Goal: Task Accomplishment & Management: Manage account settings

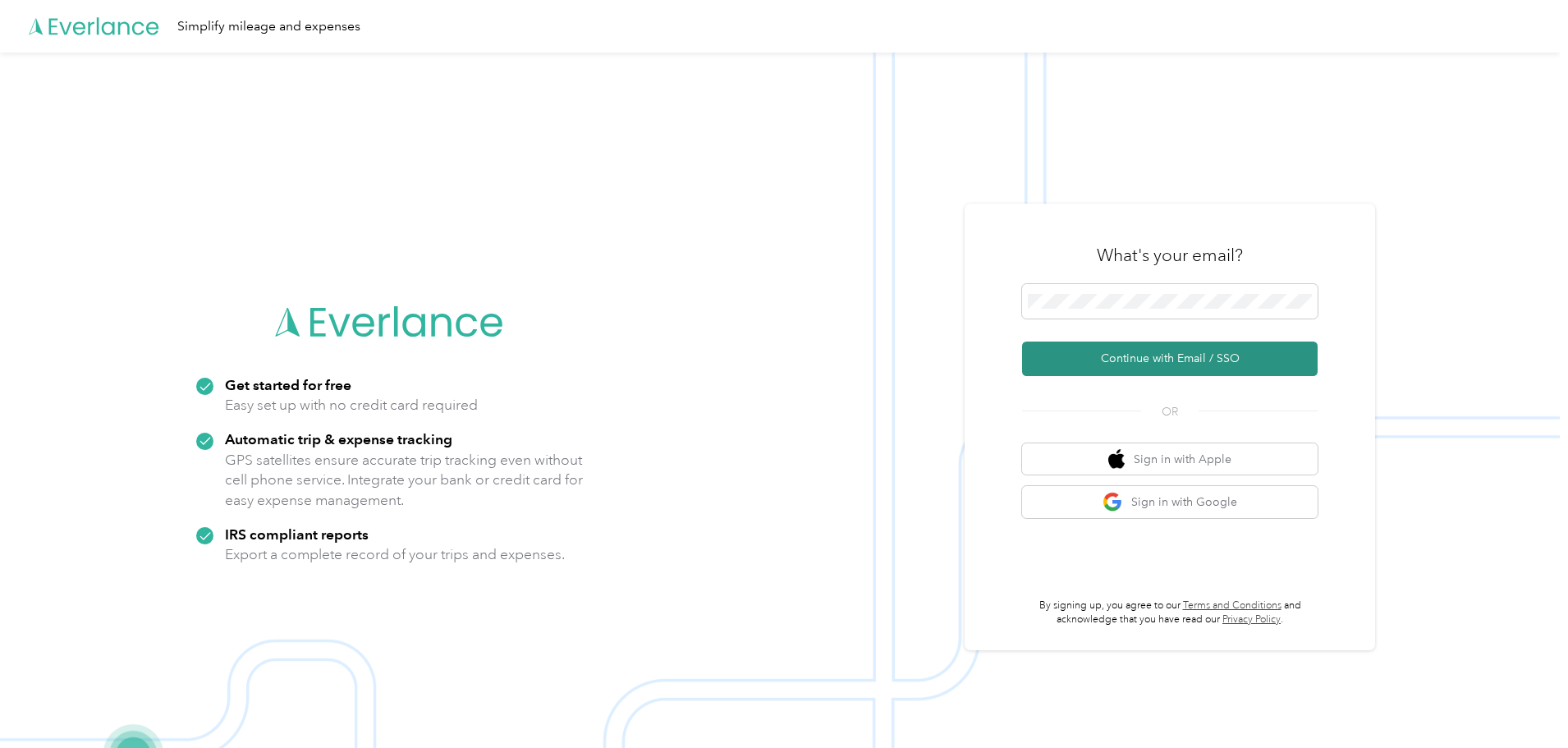
click at [1156, 355] on button "Continue with Email / SSO" at bounding box center [1169, 359] width 295 height 34
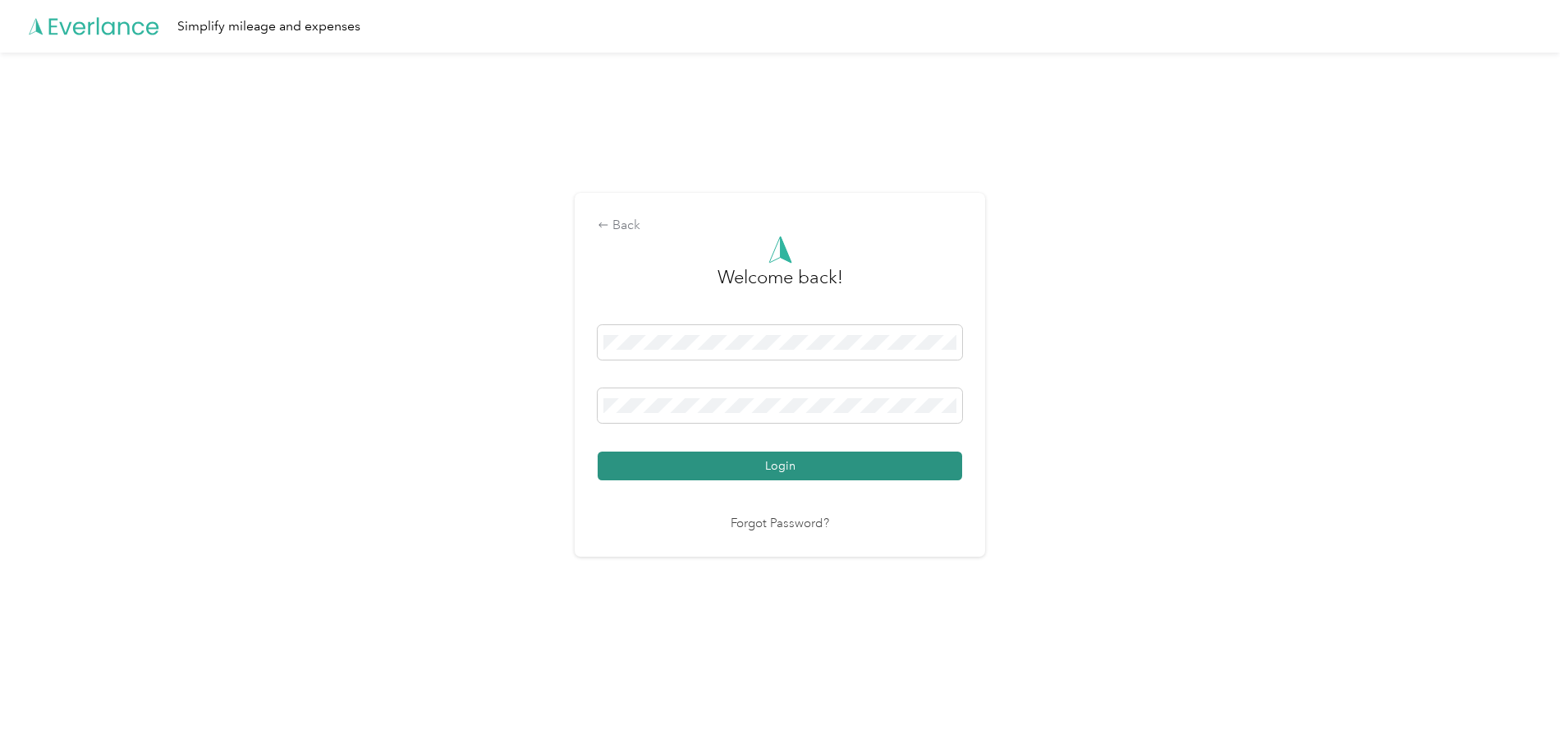
click at [725, 467] on button "Login" at bounding box center [780, 466] width 364 height 29
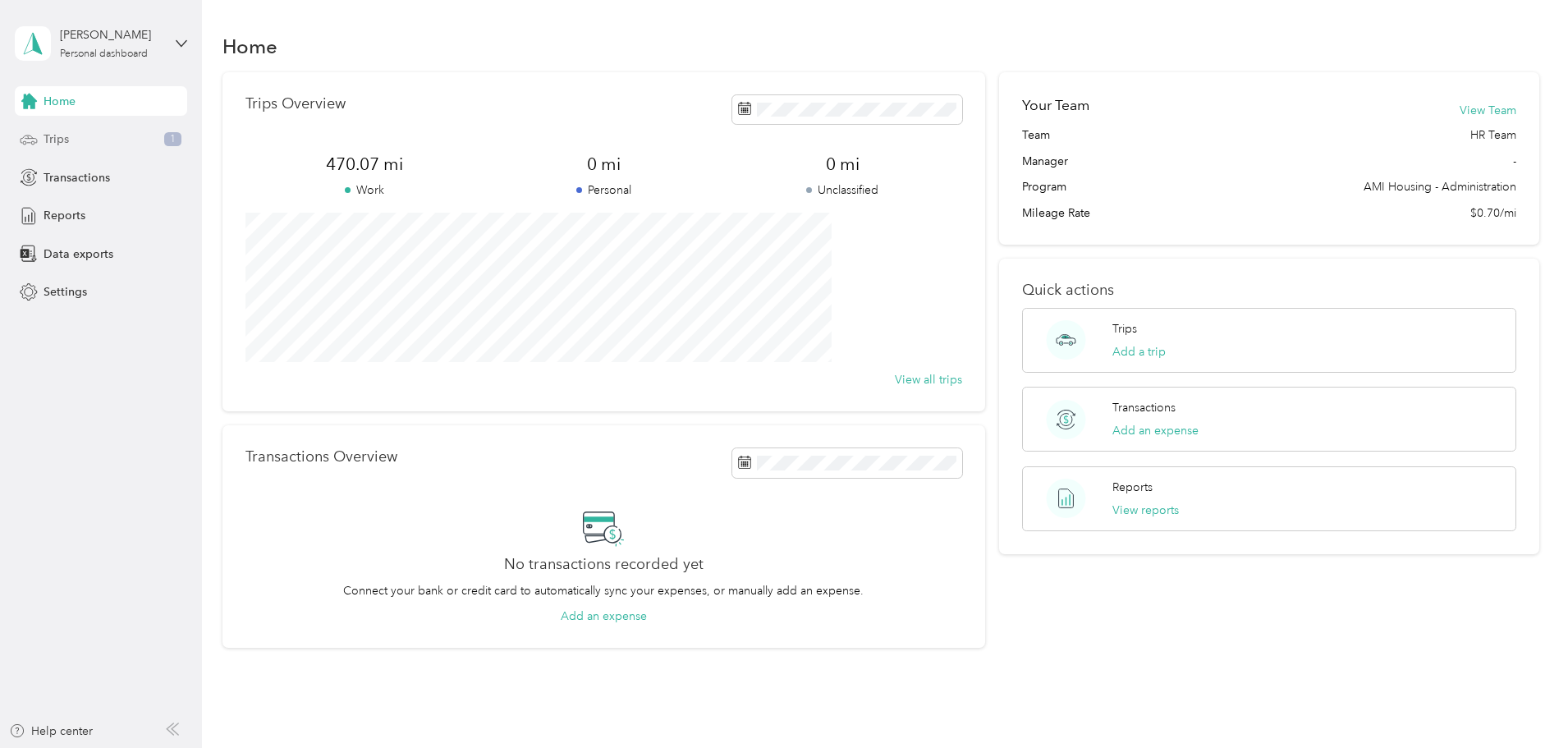
click at [93, 135] on div "Trips 1" at bounding box center [101, 140] width 172 height 30
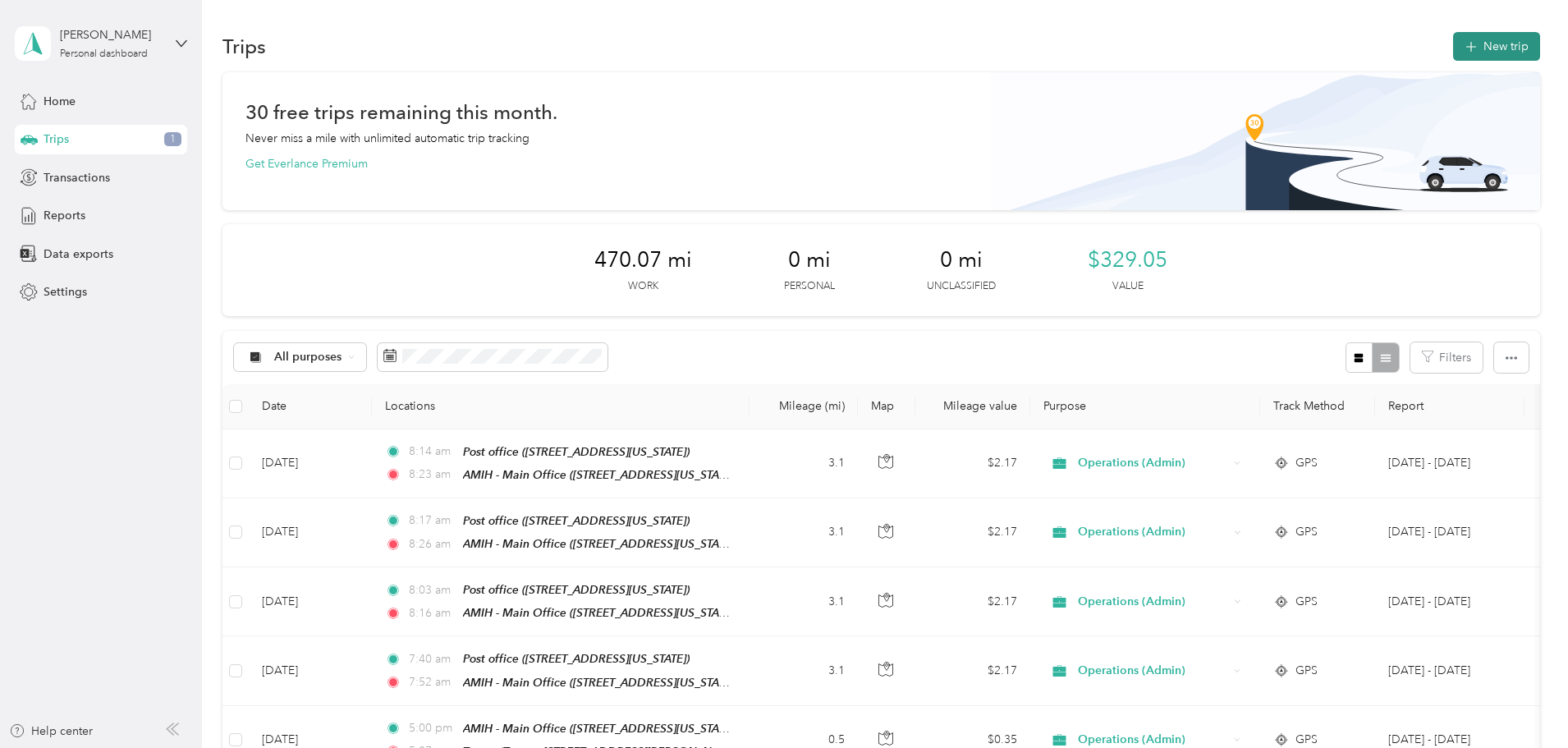
click at [1453, 51] on button "New trip" at bounding box center [1496, 46] width 87 height 29
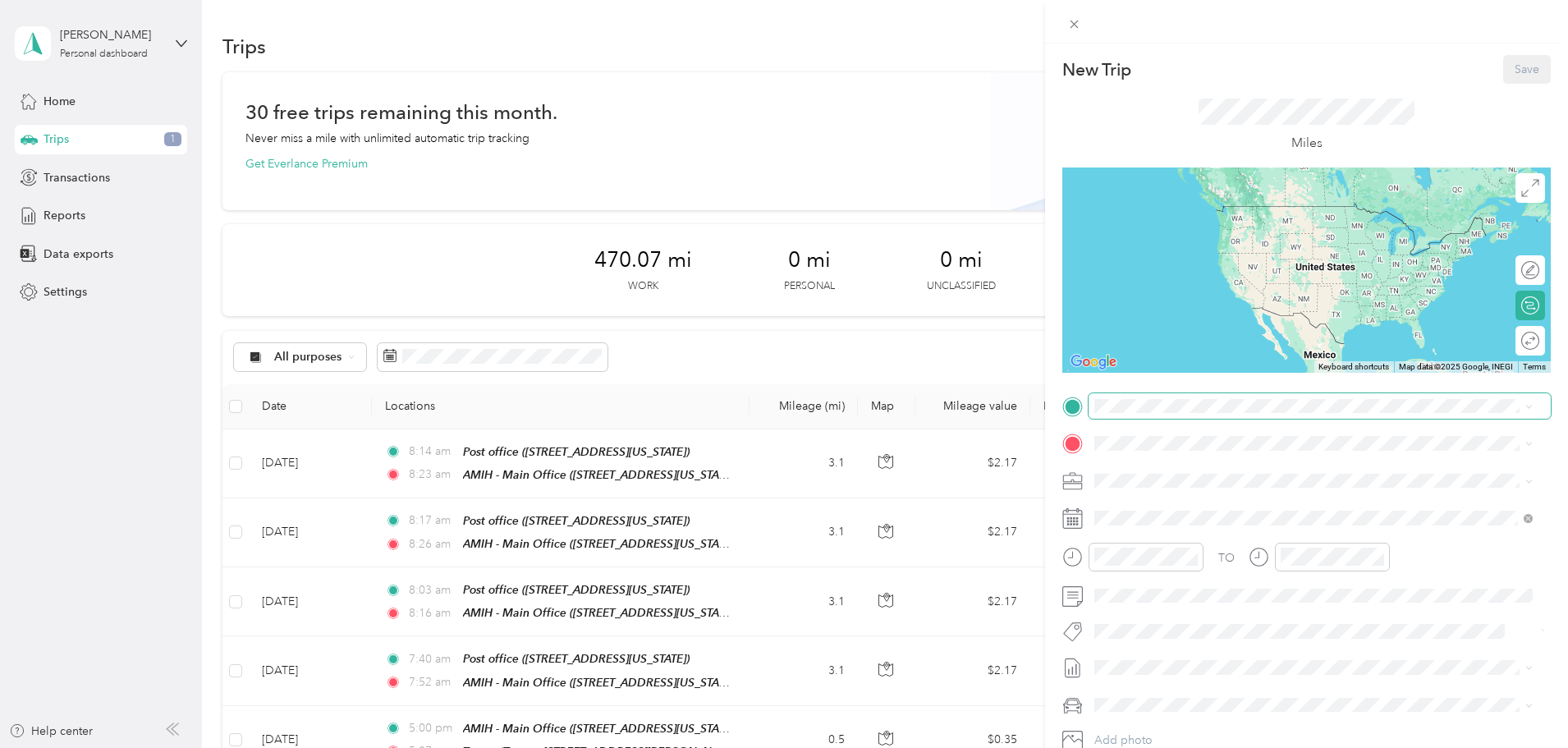
click at [1261, 411] on span at bounding box center [1320, 406] width 462 height 26
click at [1253, 475] on div "Post office [STREET_ADDRESS][US_STATE]" at bounding box center [1207, 478] width 164 height 34
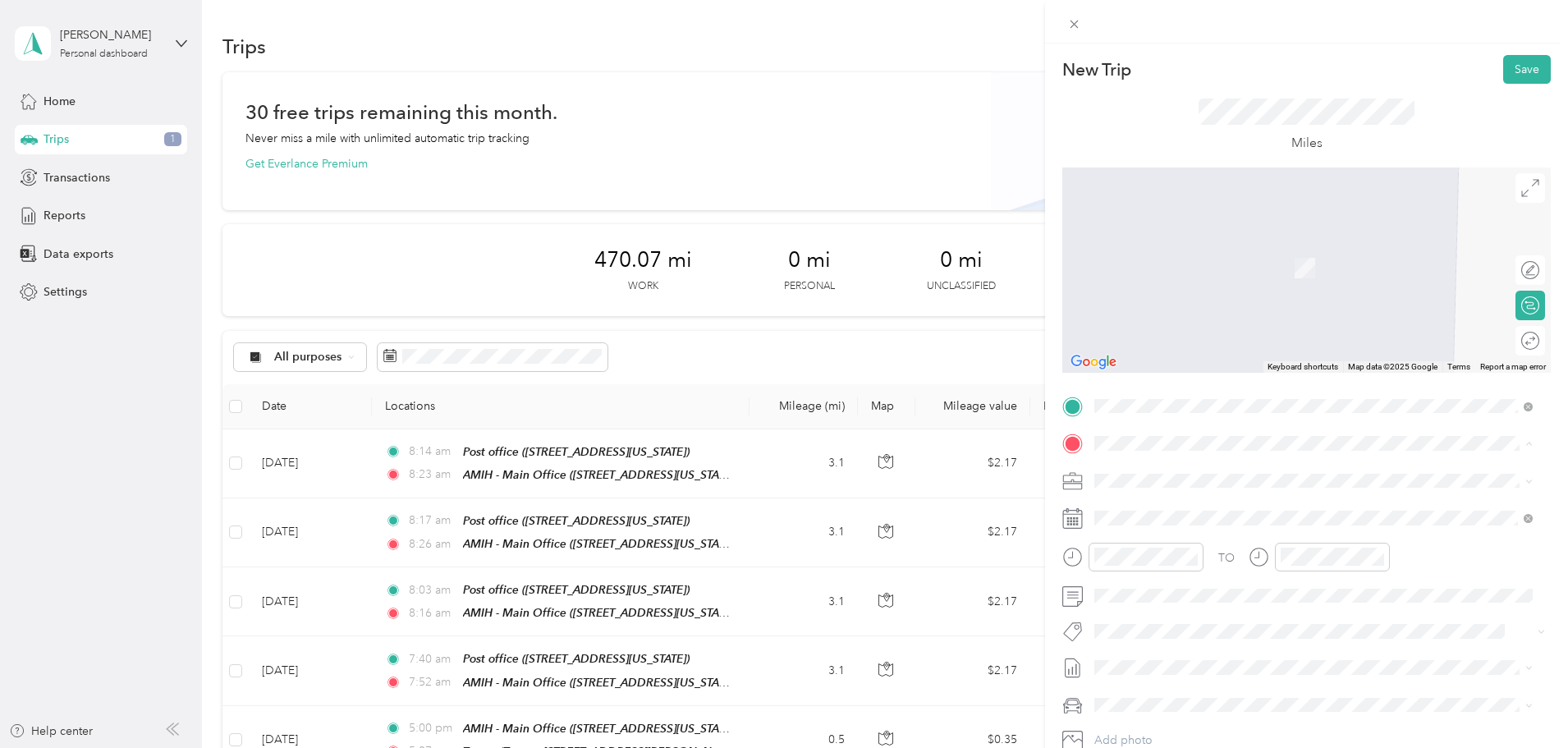
click at [1236, 570] on strong "Auburn Post Office" at bounding box center [1234, 564] width 102 height 15
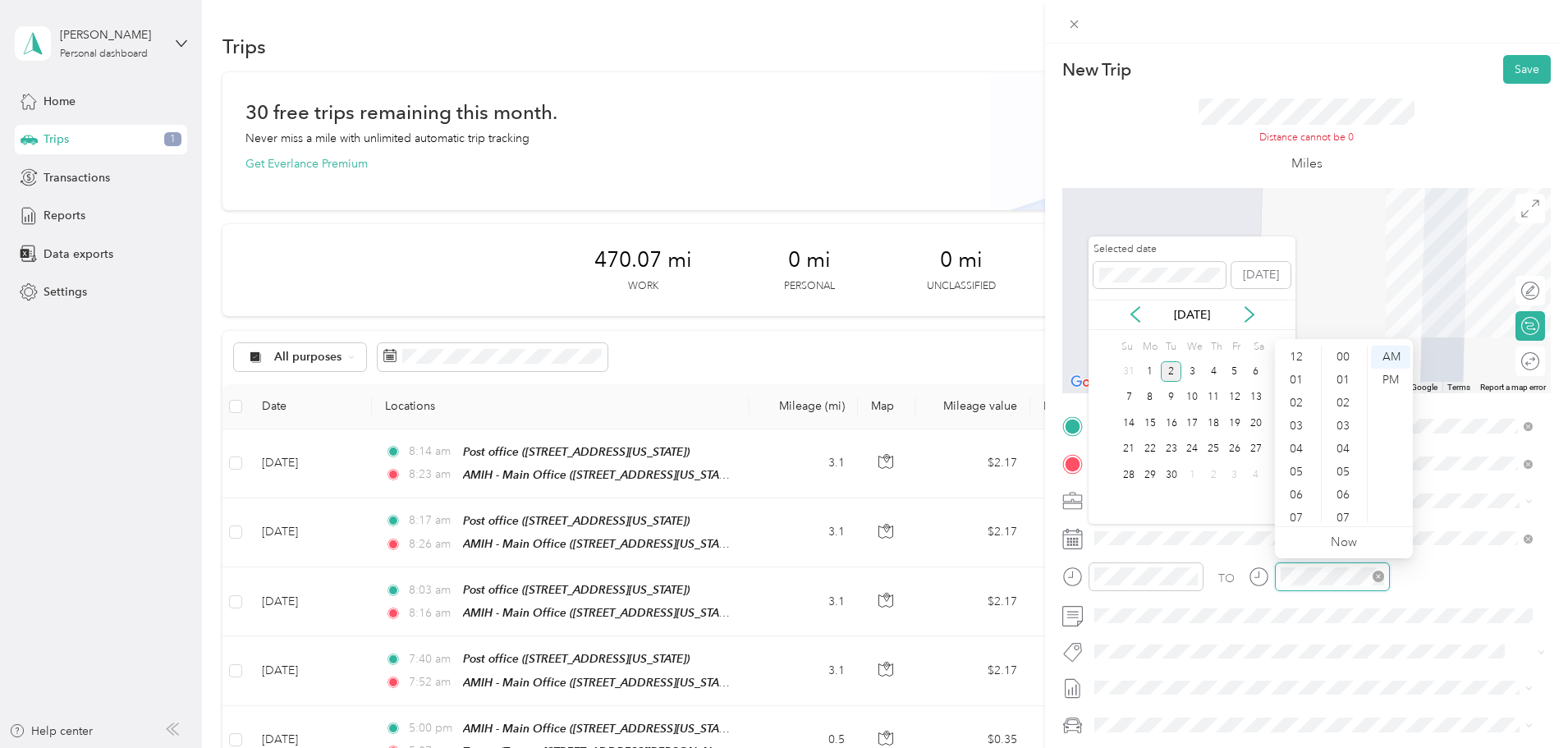
scroll to position [99, 0]
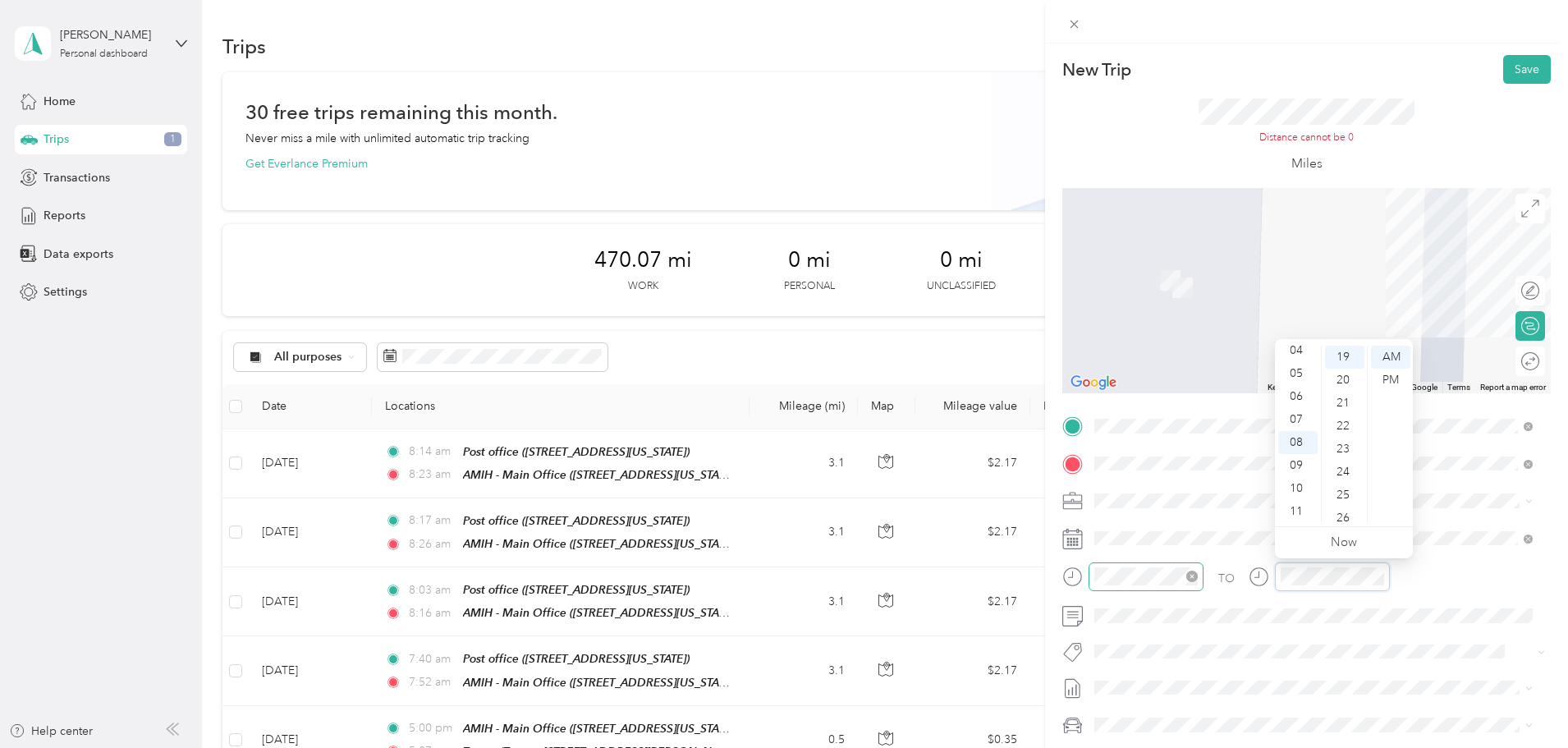
click at [1186, 571] on icon "close-circle" at bounding box center [1192, 576] width 11 height 11
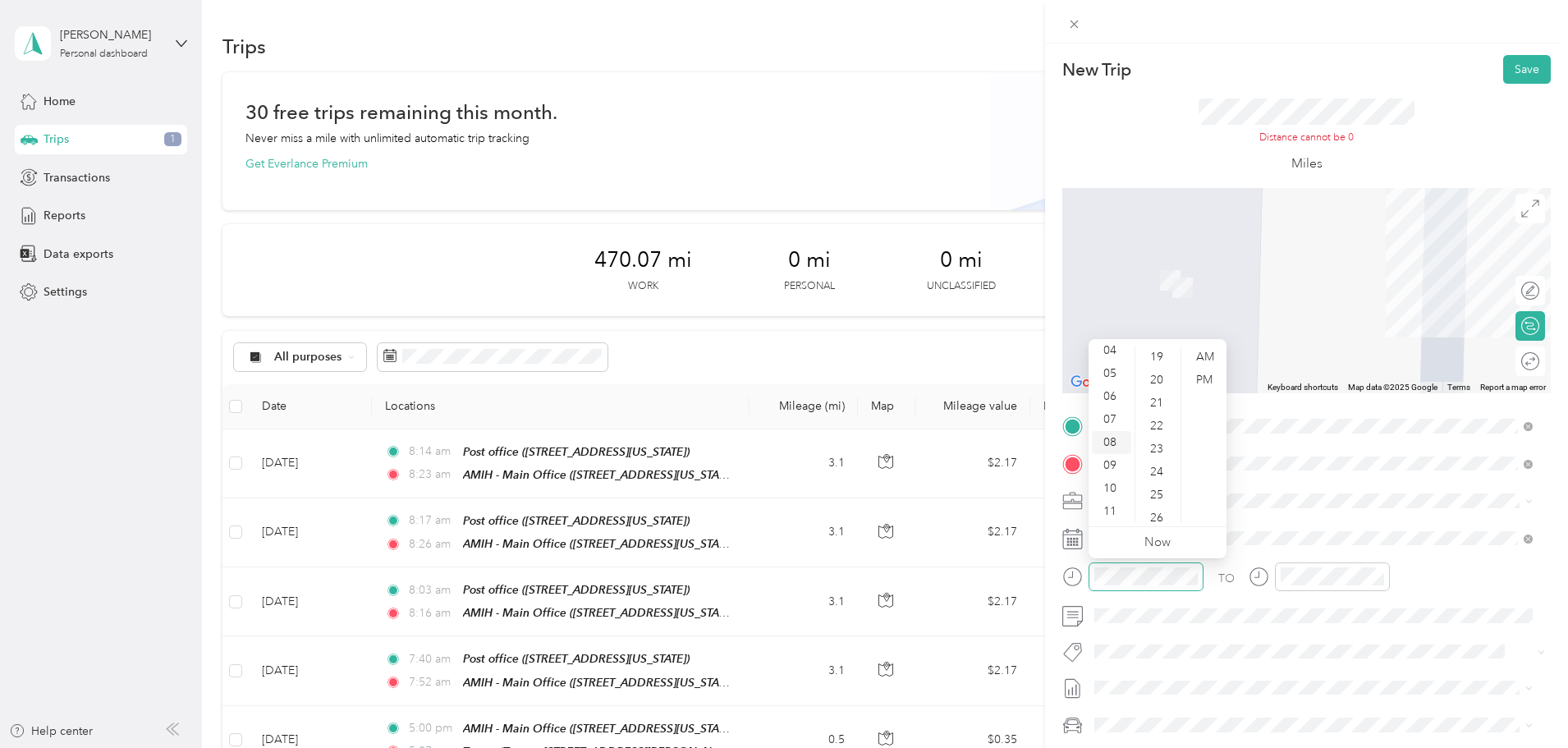
click at [1114, 441] on div "08" at bounding box center [1111, 442] width 39 height 23
click at [1159, 376] on div "09" at bounding box center [1158, 374] width 39 height 23
click at [1219, 357] on div "AM" at bounding box center [1205, 357] width 39 height 23
click at [1210, 362] on div "AM" at bounding box center [1205, 357] width 39 height 23
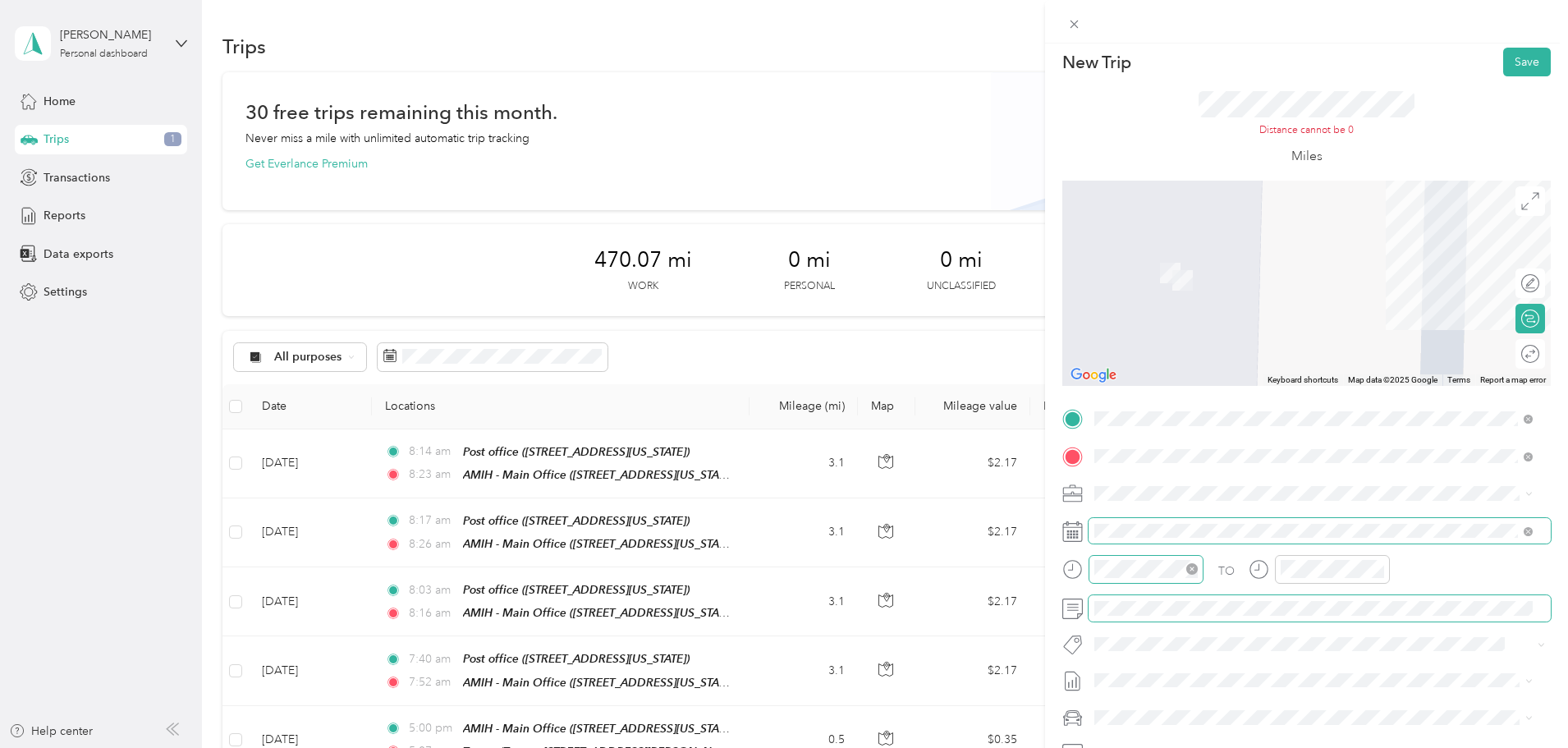
scroll to position [0, 0]
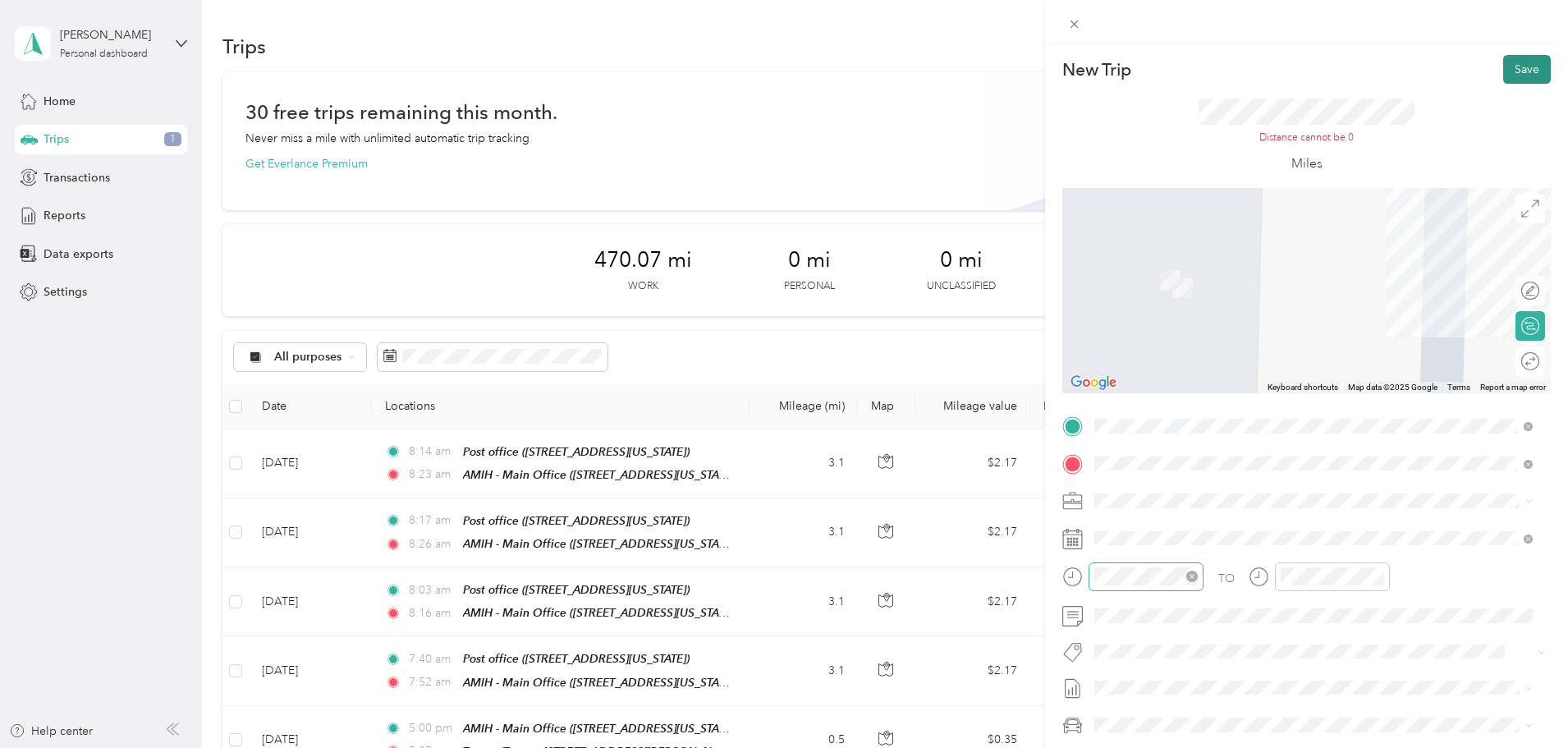
click at [1511, 67] on button "Save" at bounding box center [1527, 69] width 48 height 29
click at [1525, 72] on button "Save" at bounding box center [1527, 69] width 48 height 29
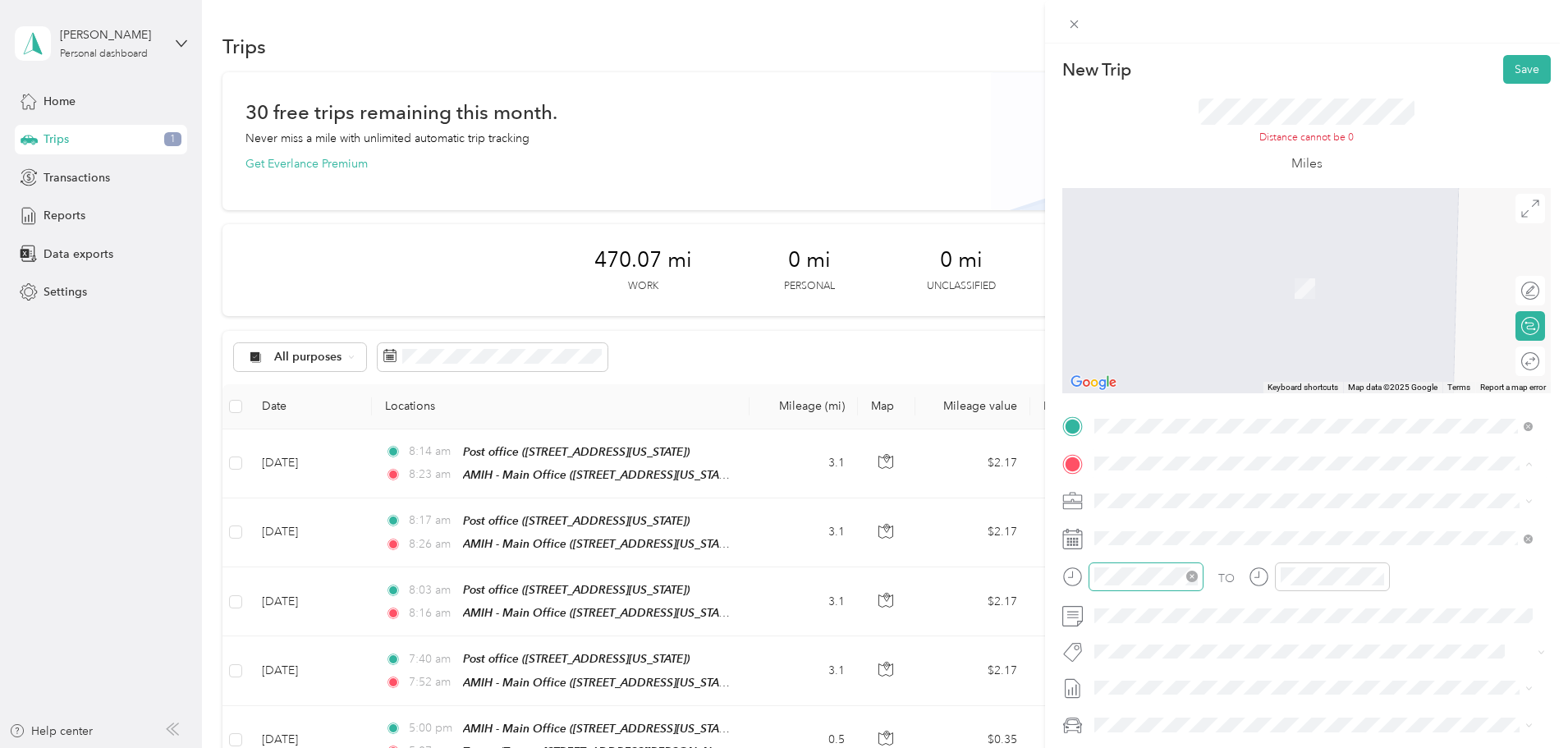
click at [1217, 520] on div "TEAM AMIH - Main Office [STREET_ADDRESS][US_STATE]" at bounding box center [1314, 540] width 427 height 46
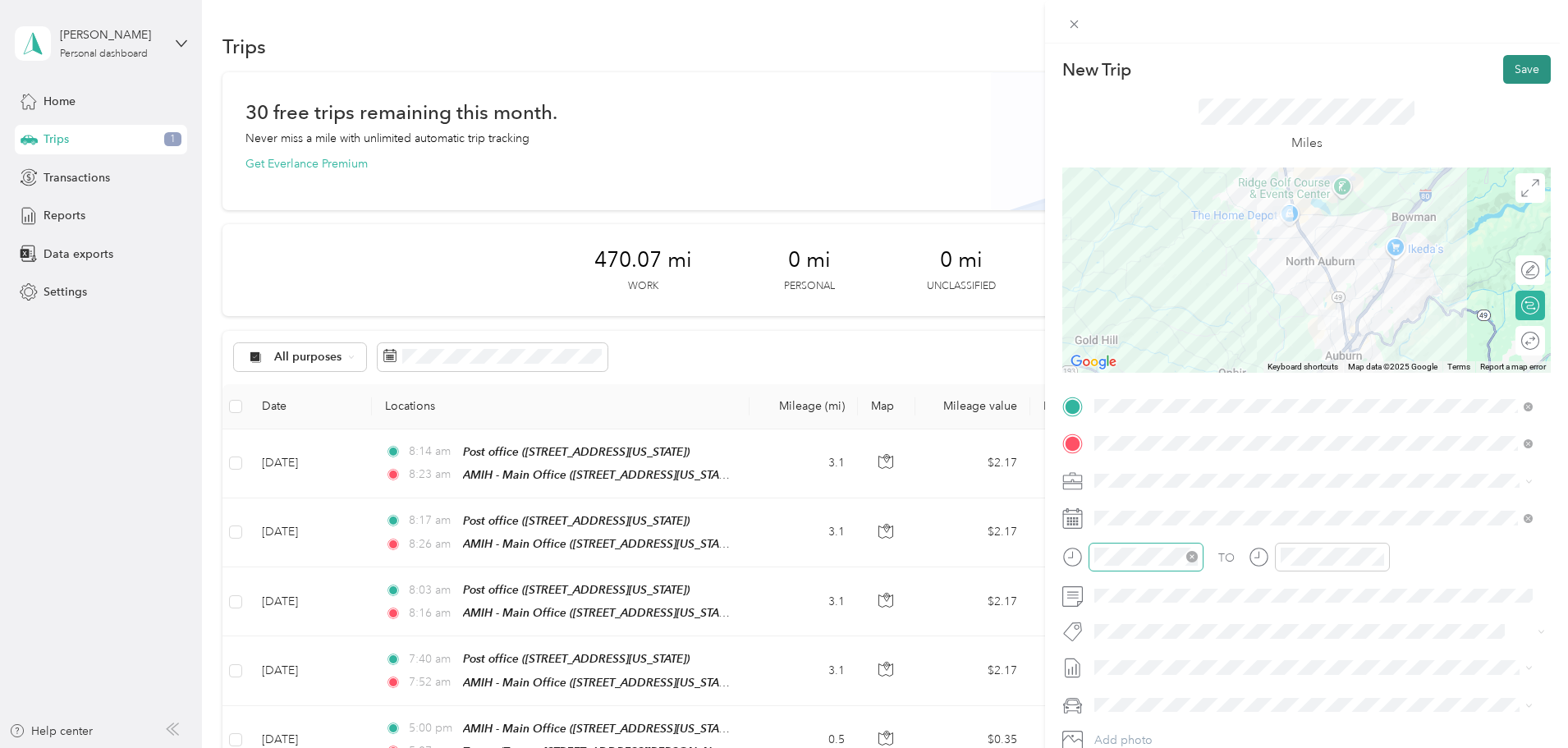
click at [1507, 66] on button "Save" at bounding box center [1527, 69] width 48 height 29
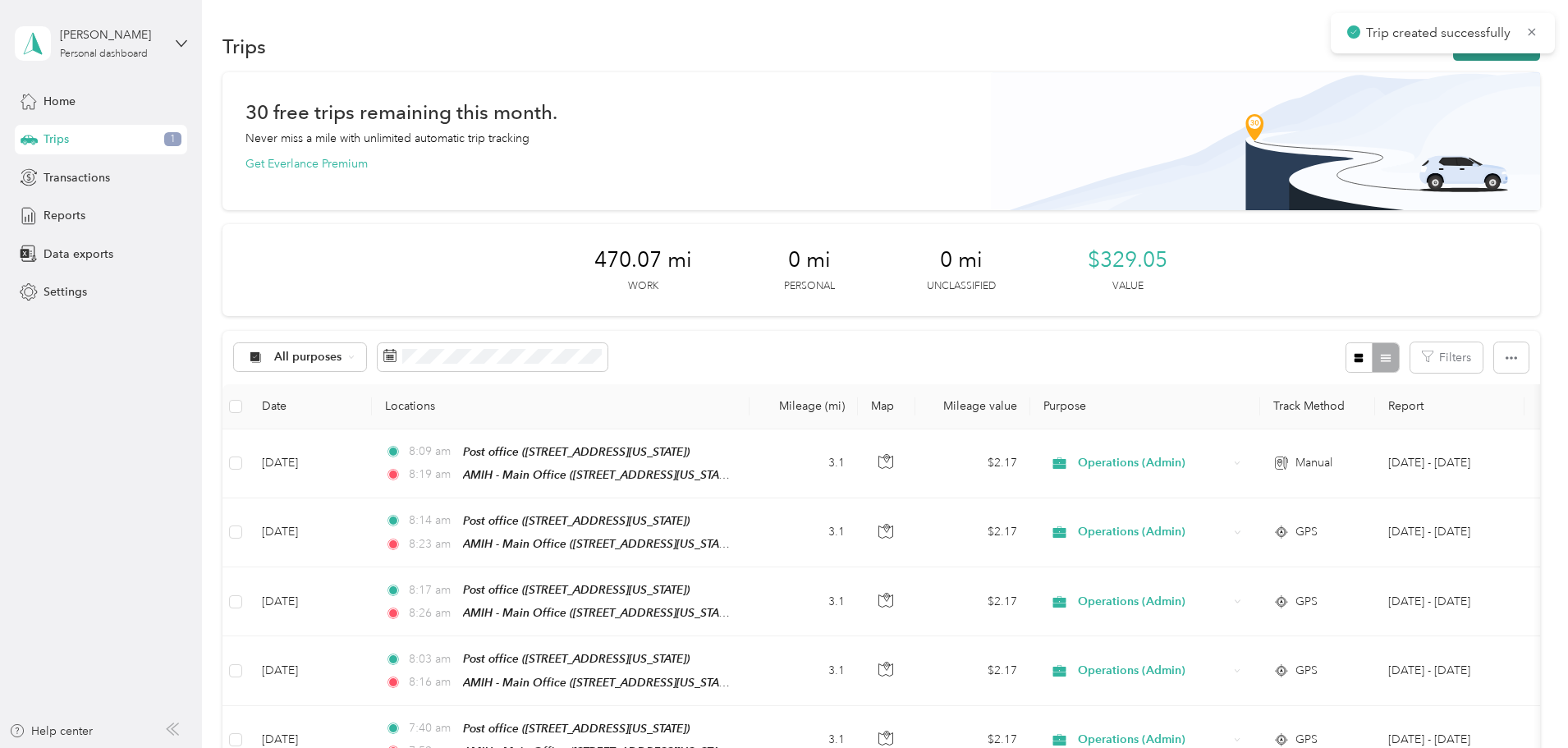
click at [1453, 55] on button "New trip" at bounding box center [1496, 46] width 87 height 29
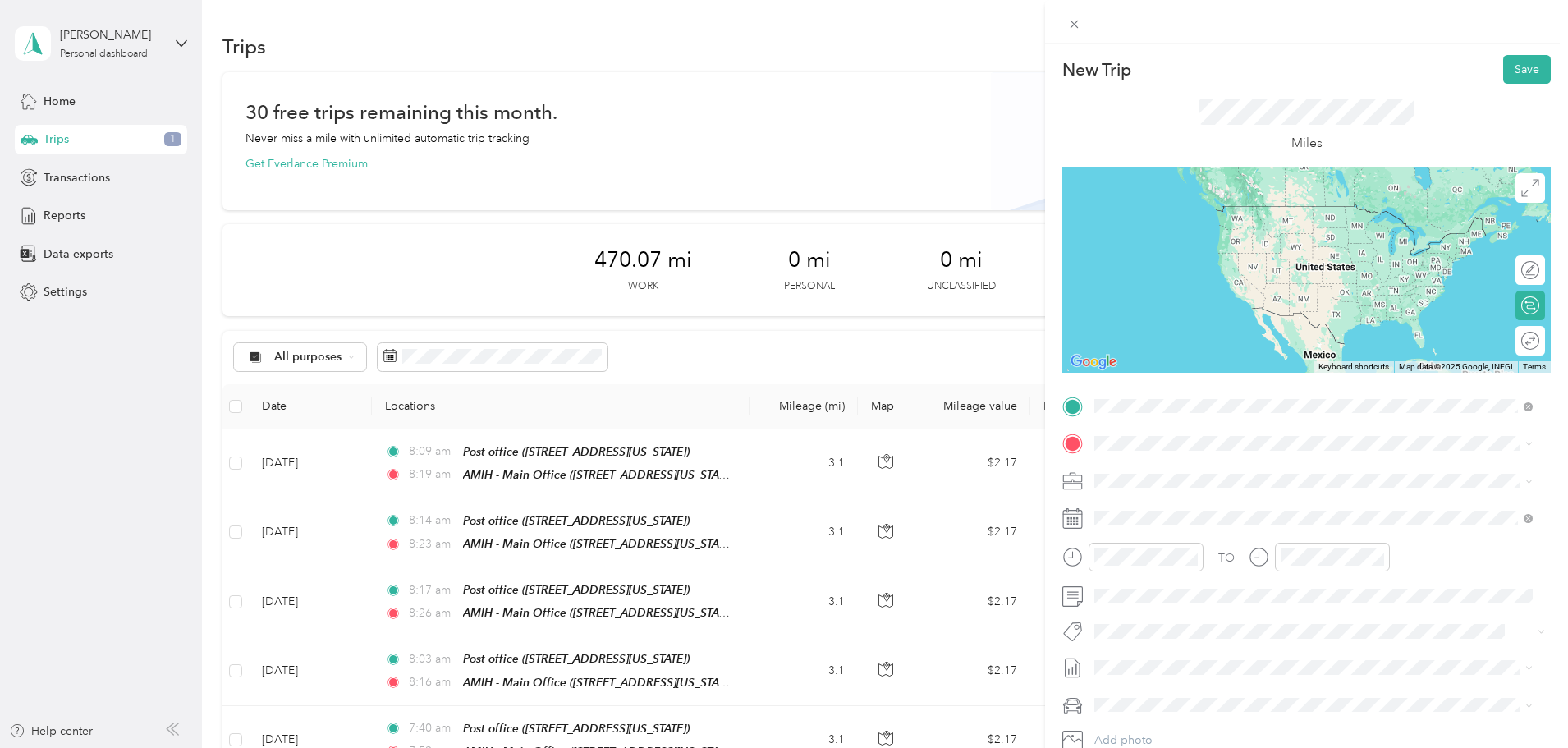
click at [1150, 477] on div "TEAM AMIH - Main Office [STREET_ADDRESS][US_STATE]" at bounding box center [1207, 483] width 164 height 40
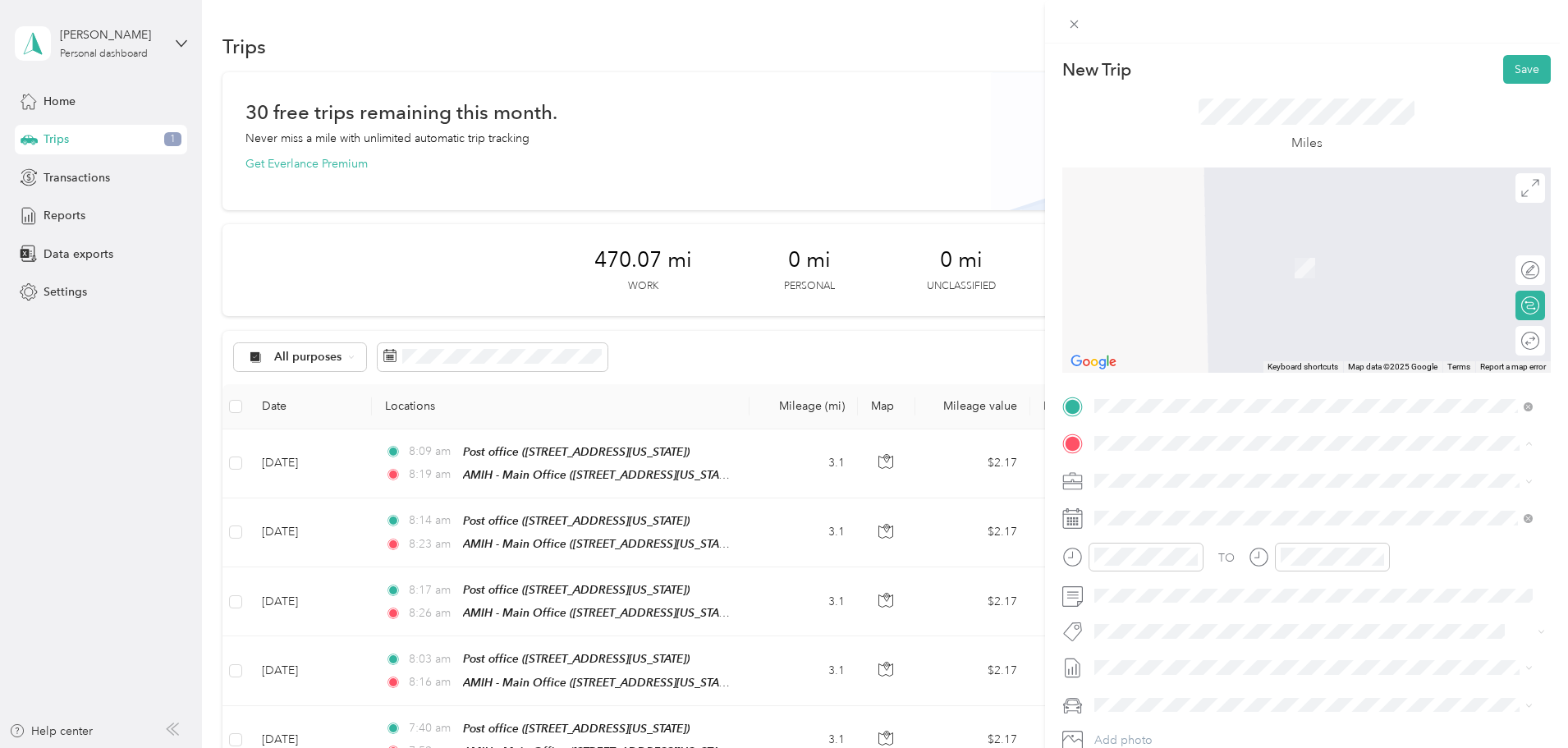
click at [1141, 515] on div "Post office [STREET_ADDRESS][US_STATE]" at bounding box center [1207, 518] width 164 height 34
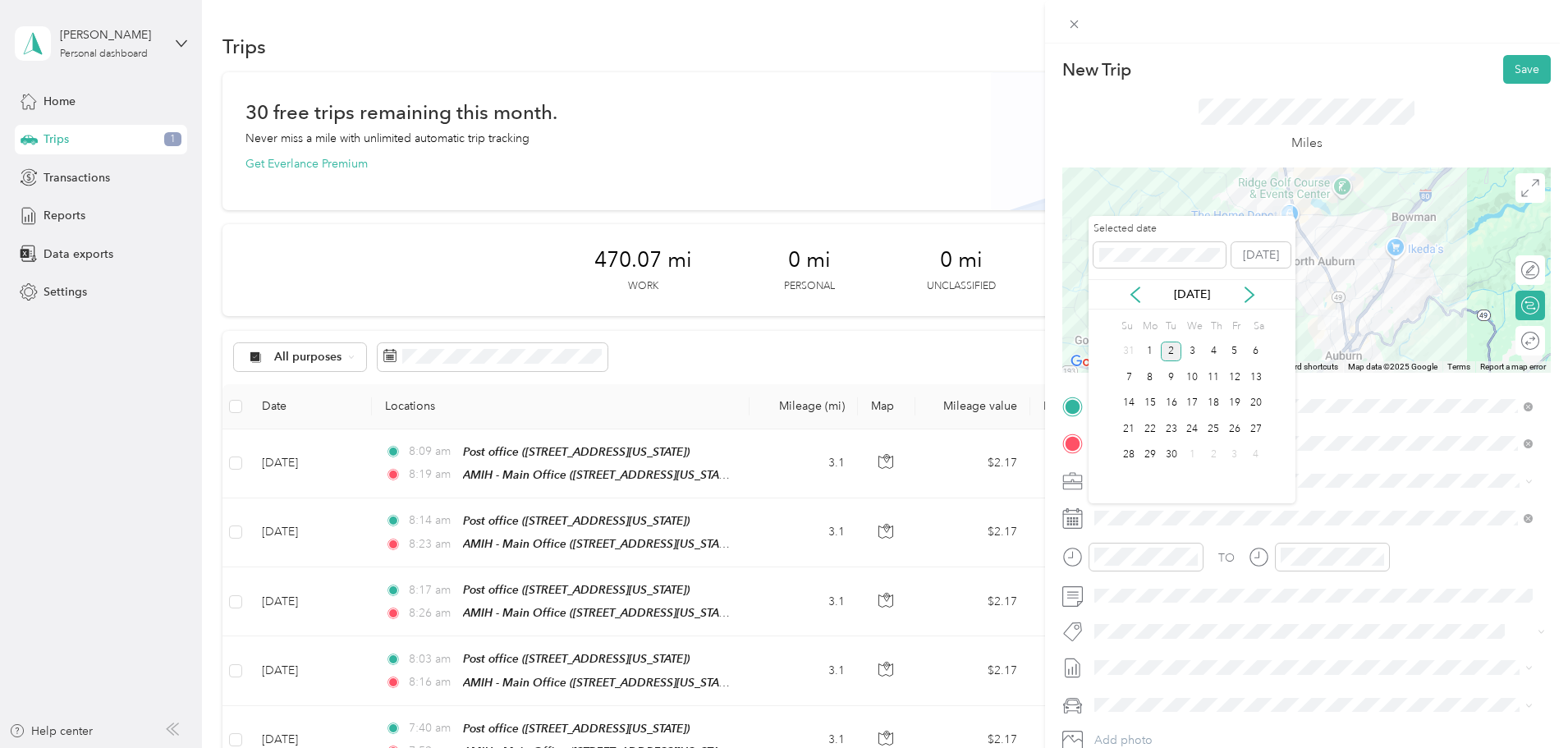
click at [1138, 279] on div "Selected date [DATE]" at bounding box center [1193, 251] width 207 height 58
click at [1136, 299] on icon at bounding box center [1135, 294] width 8 height 15
click at [1234, 456] on div "29" at bounding box center [1234, 456] width 21 height 20
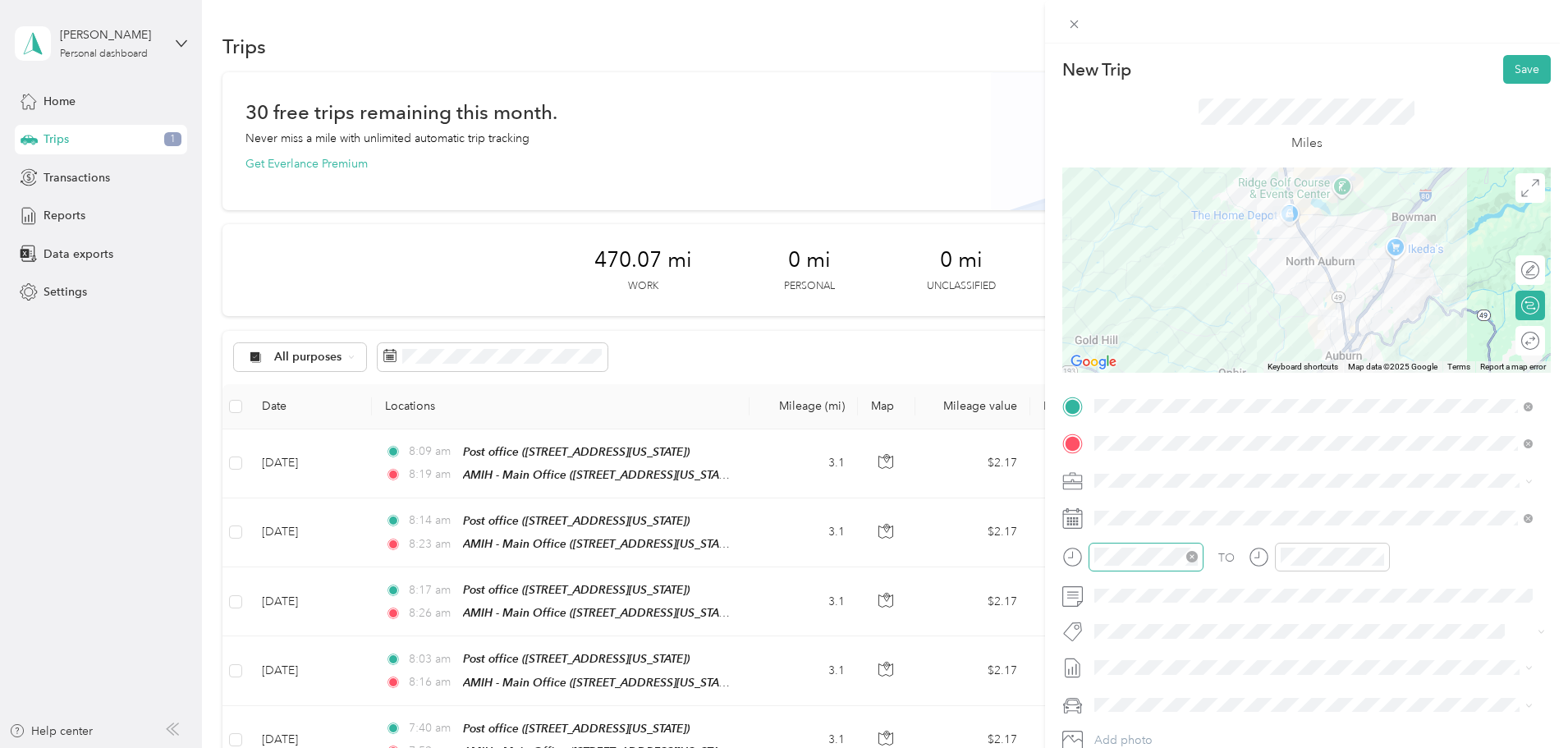
click at [1193, 557] on icon "close-circle" at bounding box center [1192, 556] width 11 height 11
click at [1110, 325] on div "12 01 02 03 04 05 06 07 08 09 10 11 00 01 02 03 04 05 06 07 08 09 10 11 12 13 1…" at bounding box center [1158, 414] width 138 height 184
click at [1115, 333] on div "04" at bounding box center [1111, 331] width 39 height 23
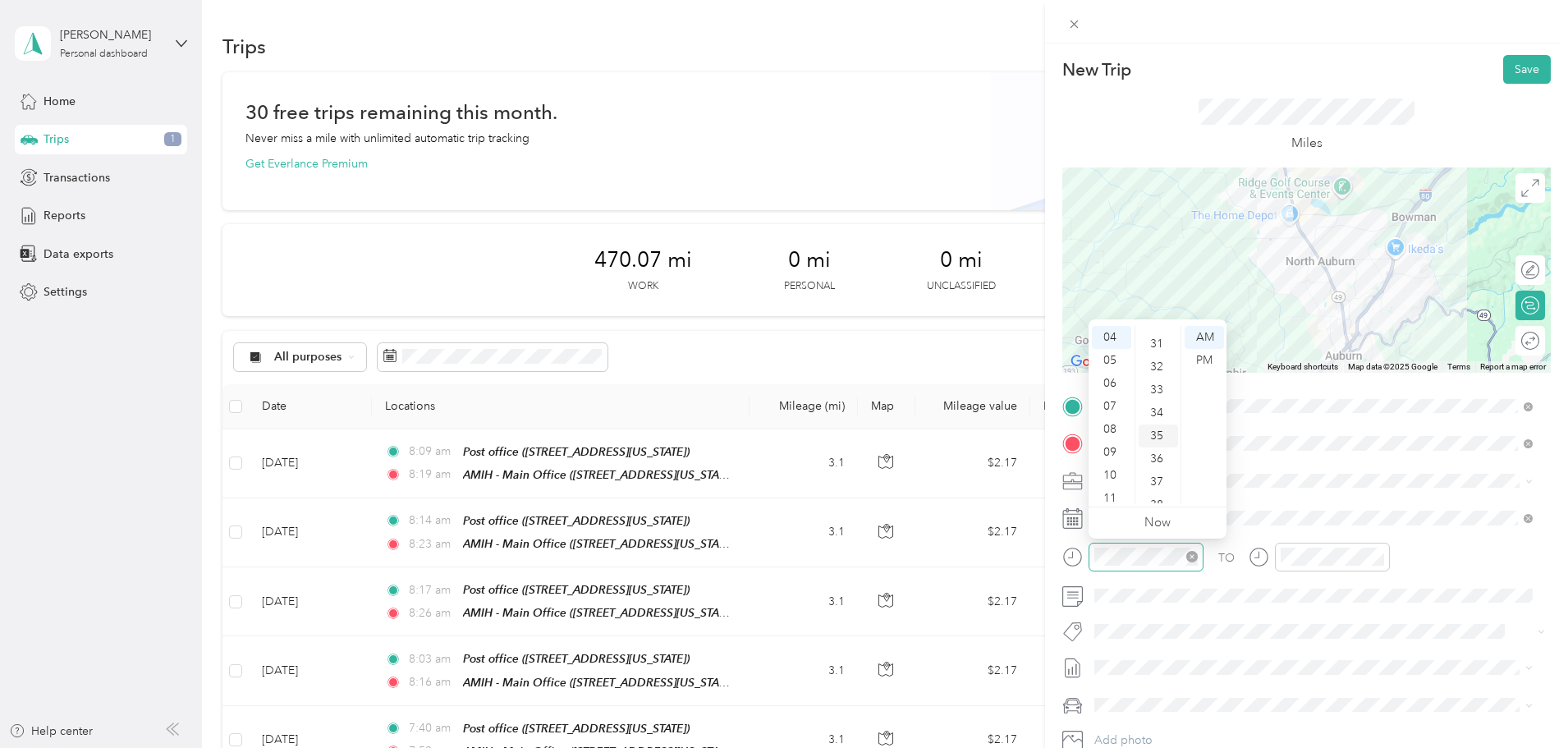
click at [1157, 439] on div "35" at bounding box center [1158, 436] width 39 height 23
click at [1210, 359] on div "PM" at bounding box center [1205, 360] width 39 height 23
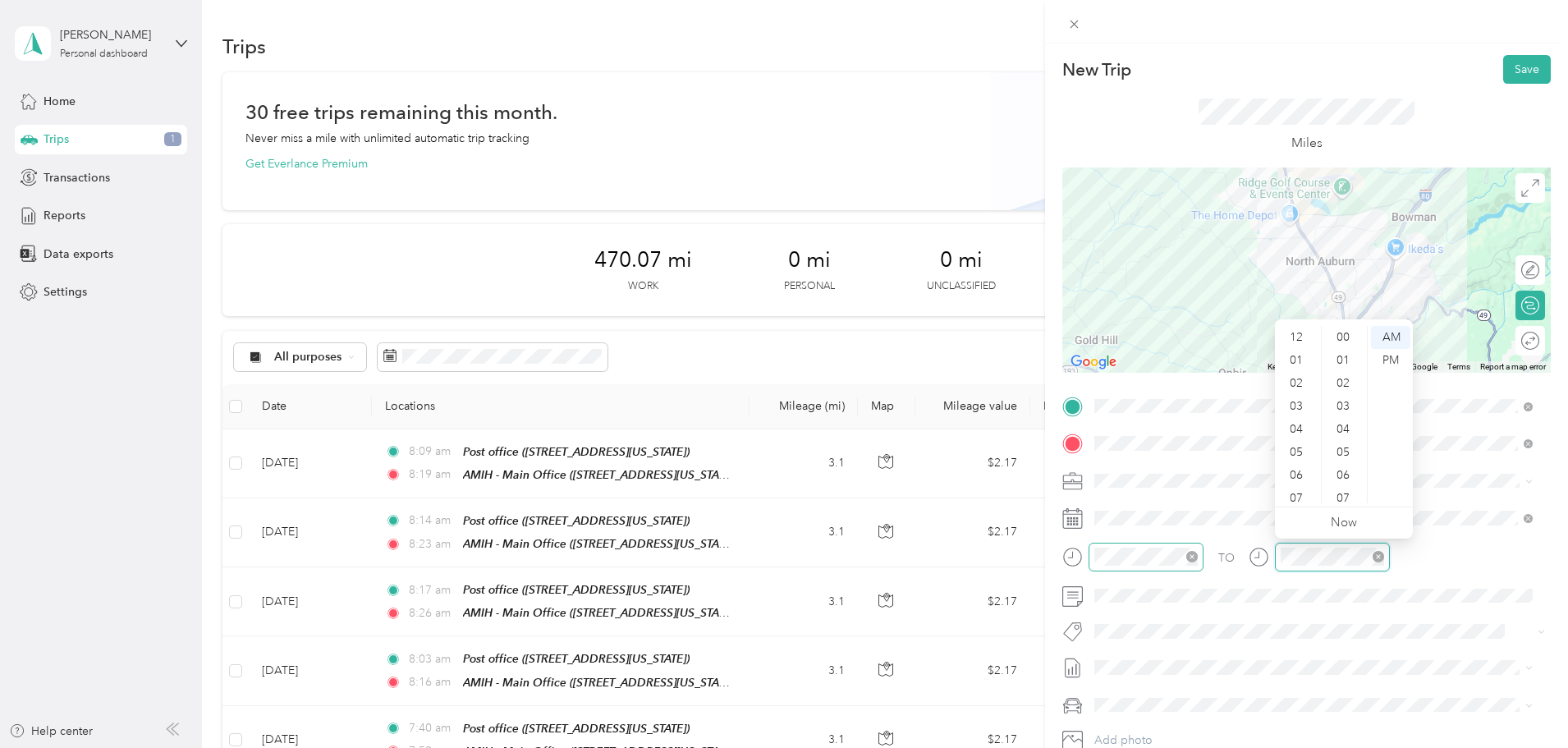
scroll to position [99, 0]
click at [1296, 328] on div "04" at bounding box center [1298, 331] width 39 height 23
click at [1343, 473] on div "58" at bounding box center [1344, 469] width 39 height 23
click at [1394, 359] on div "PM" at bounding box center [1391, 360] width 39 height 23
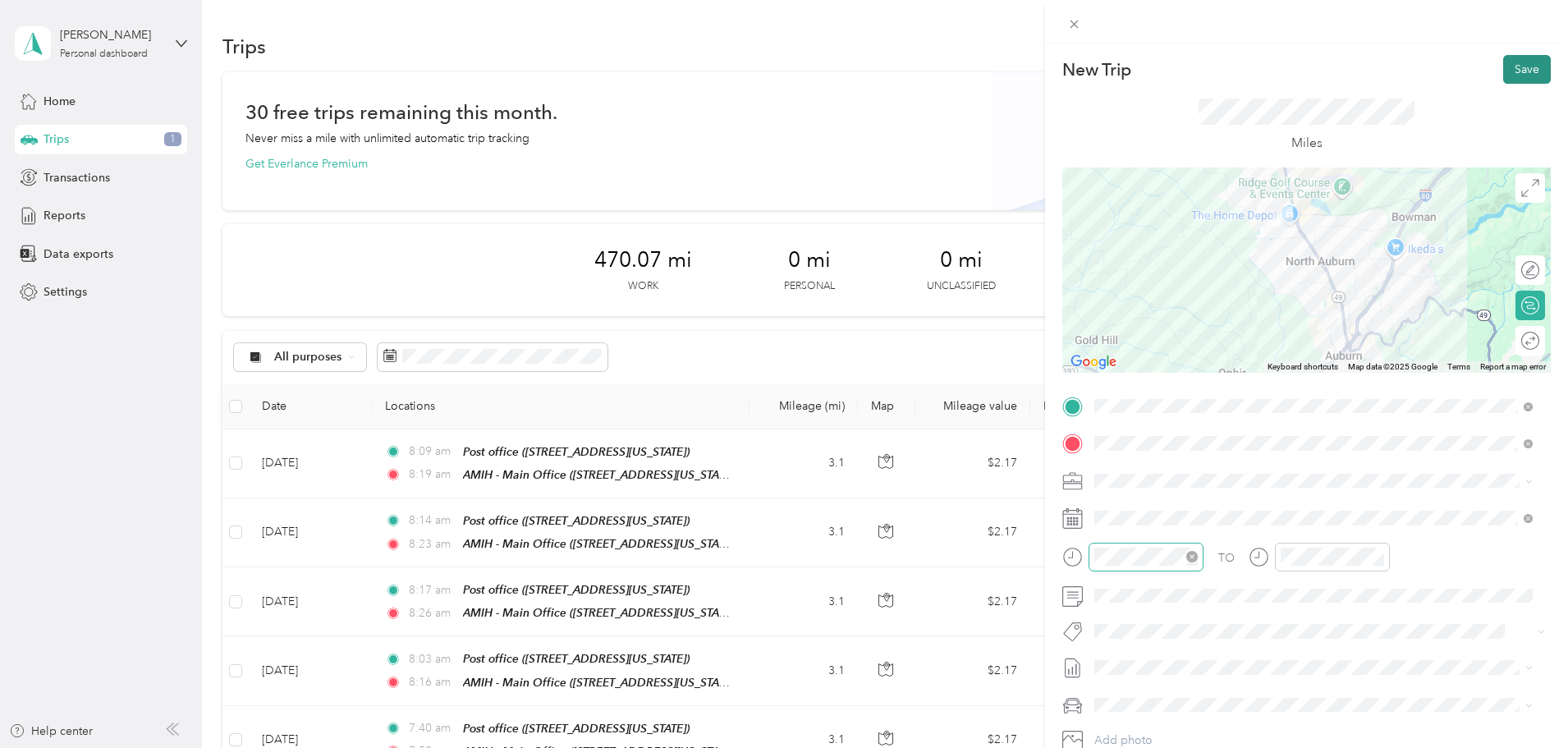
click at [1505, 68] on button "Save" at bounding box center [1527, 69] width 48 height 29
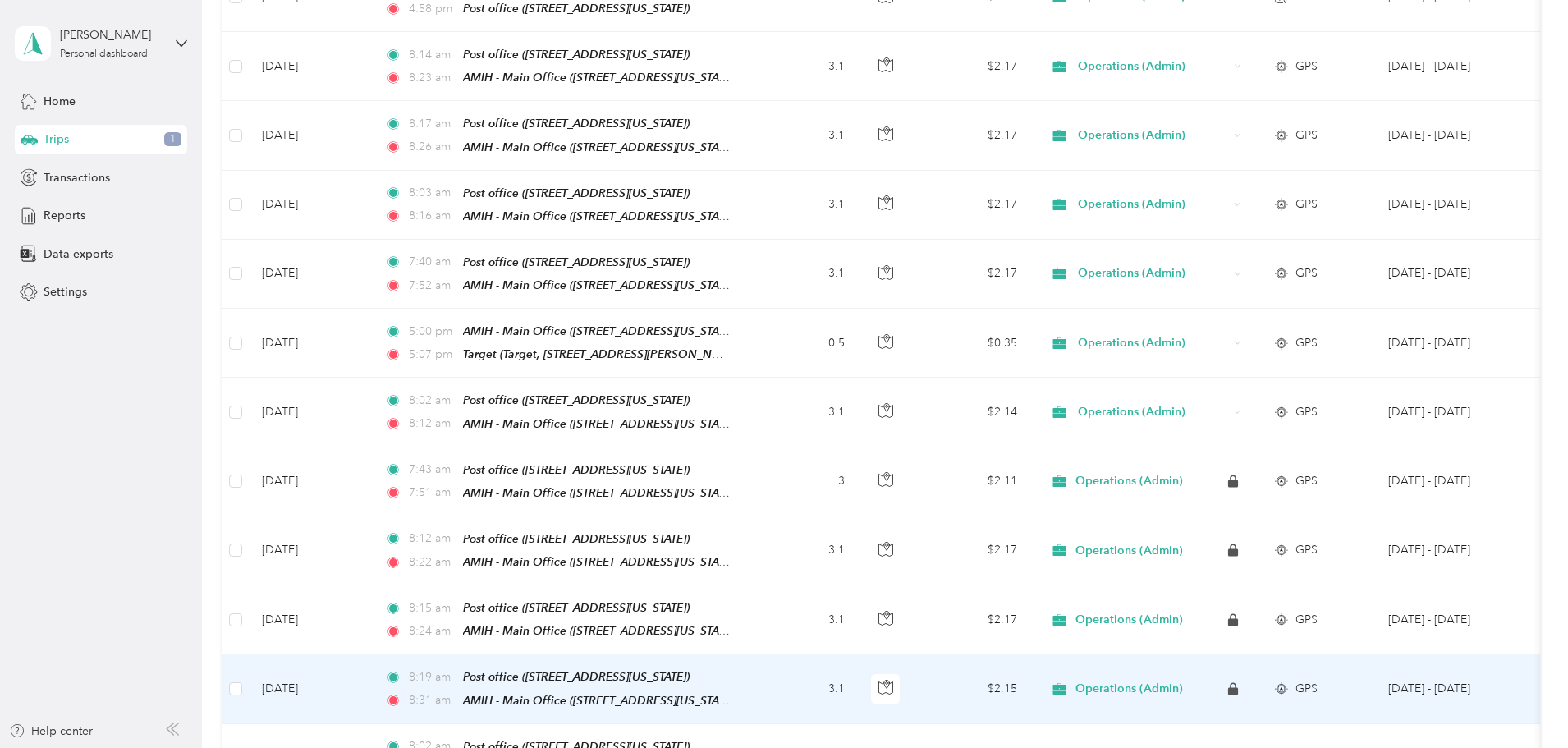
scroll to position [493, 0]
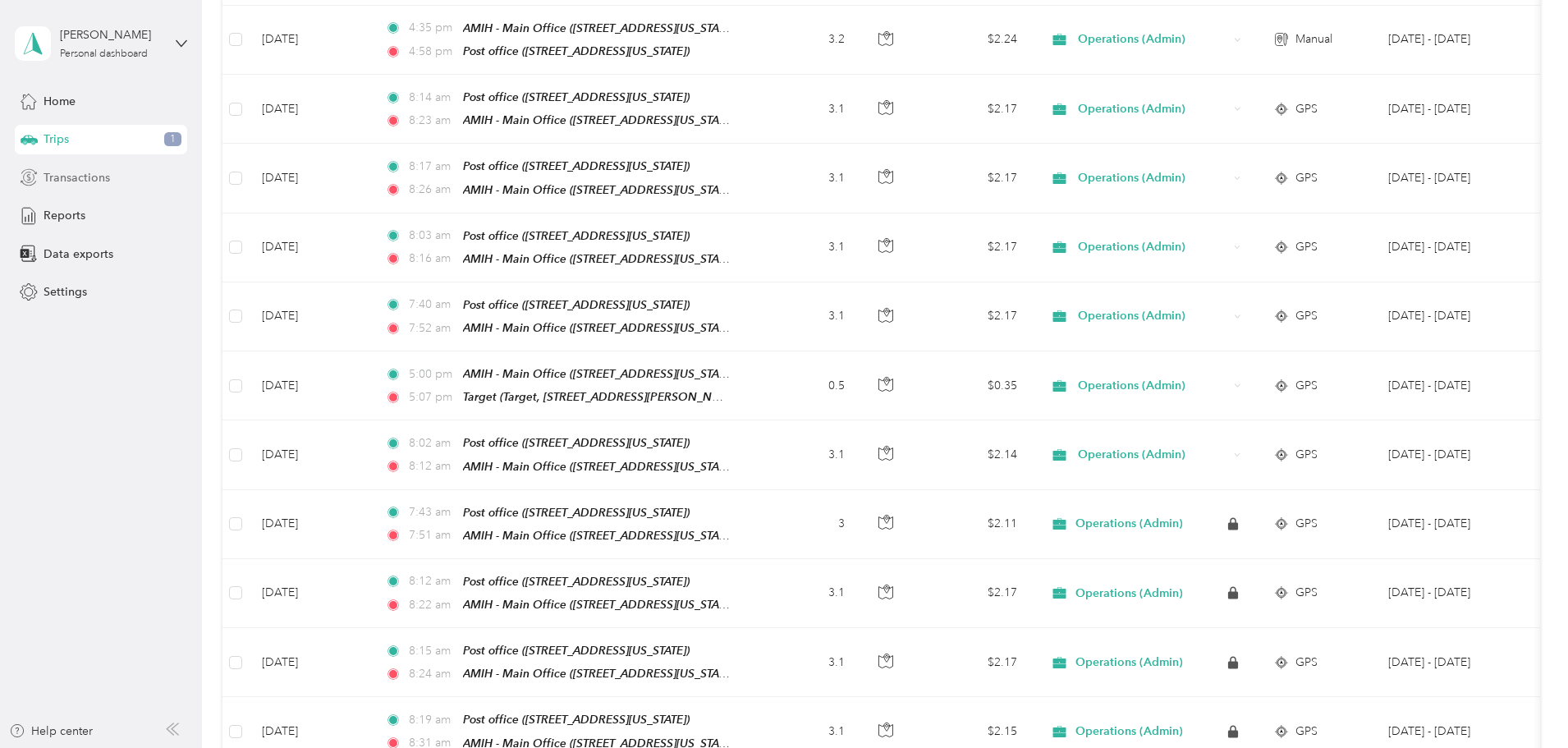
click at [101, 189] on div "Transactions" at bounding box center [101, 177] width 172 height 30
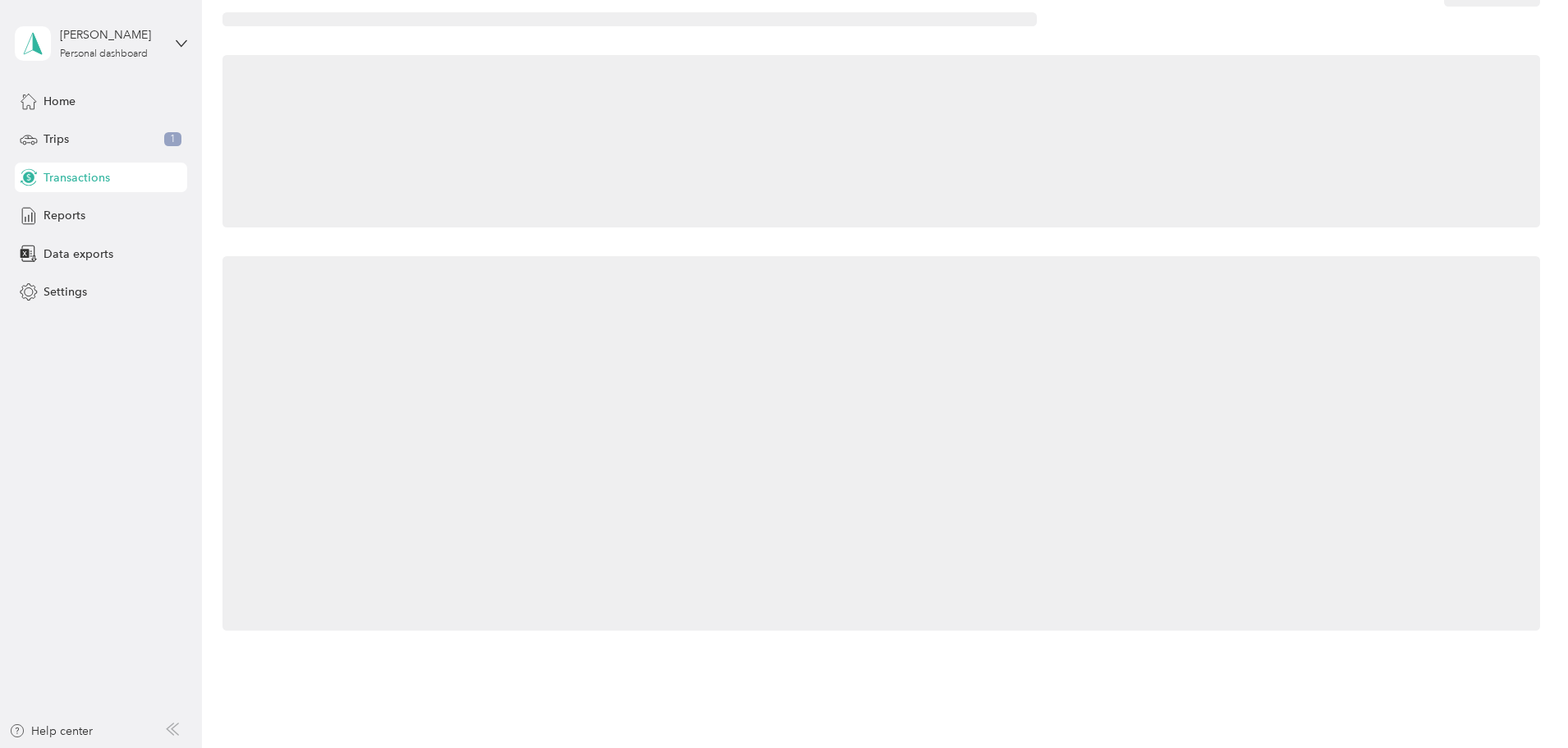
scroll to position [196, 0]
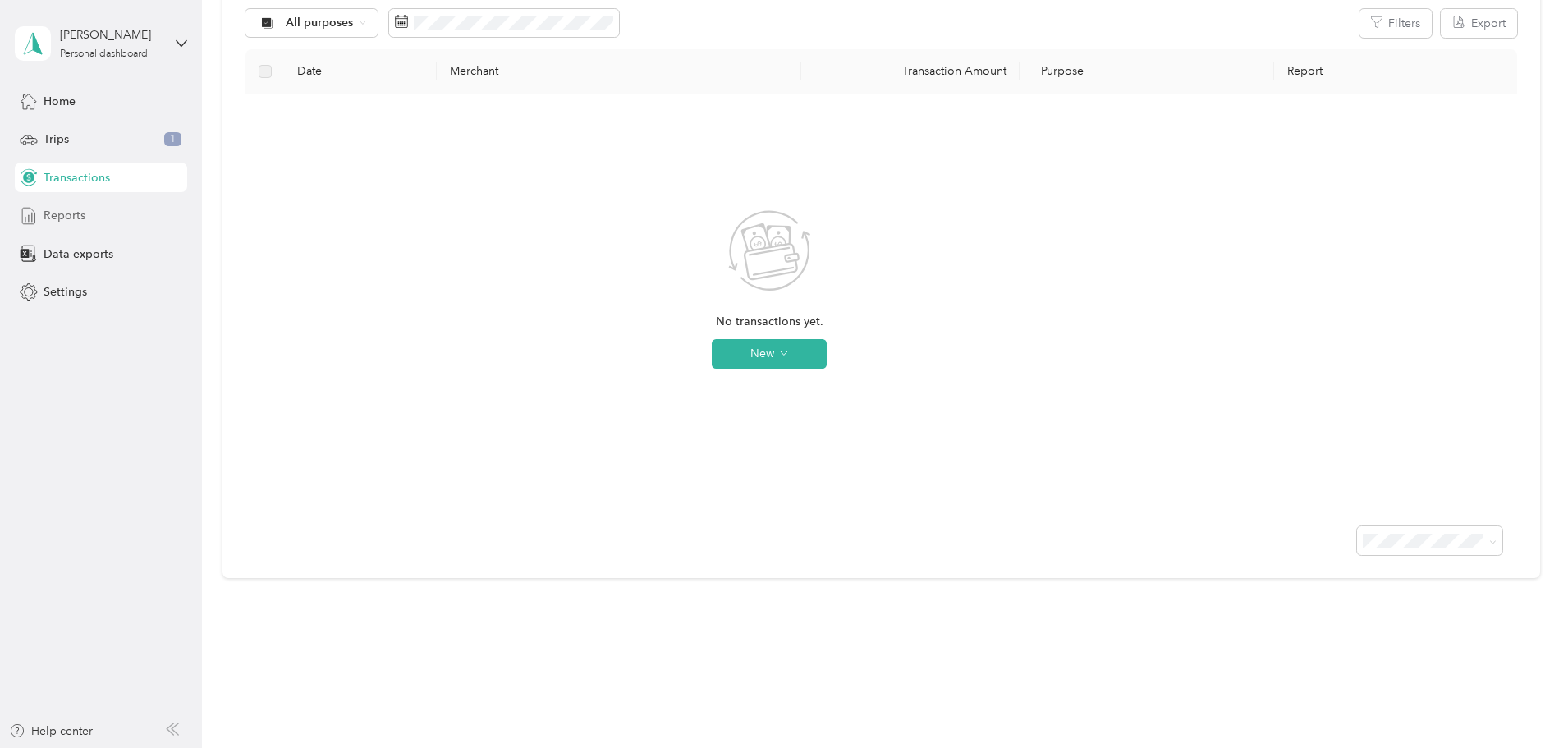
click at [92, 218] on div "Reports" at bounding box center [101, 216] width 172 height 30
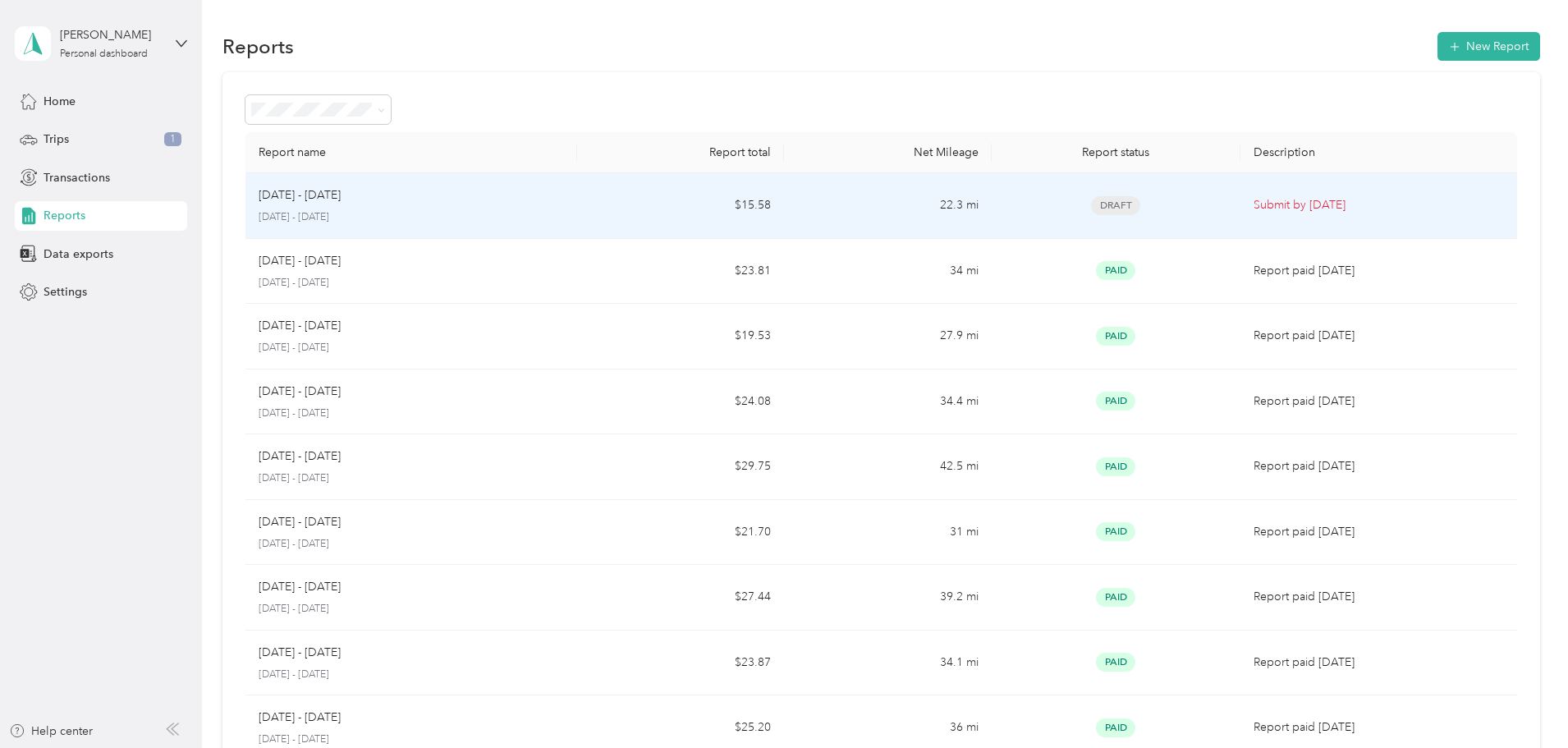
click at [667, 220] on td "$15.58" at bounding box center [681, 206] width 207 height 66
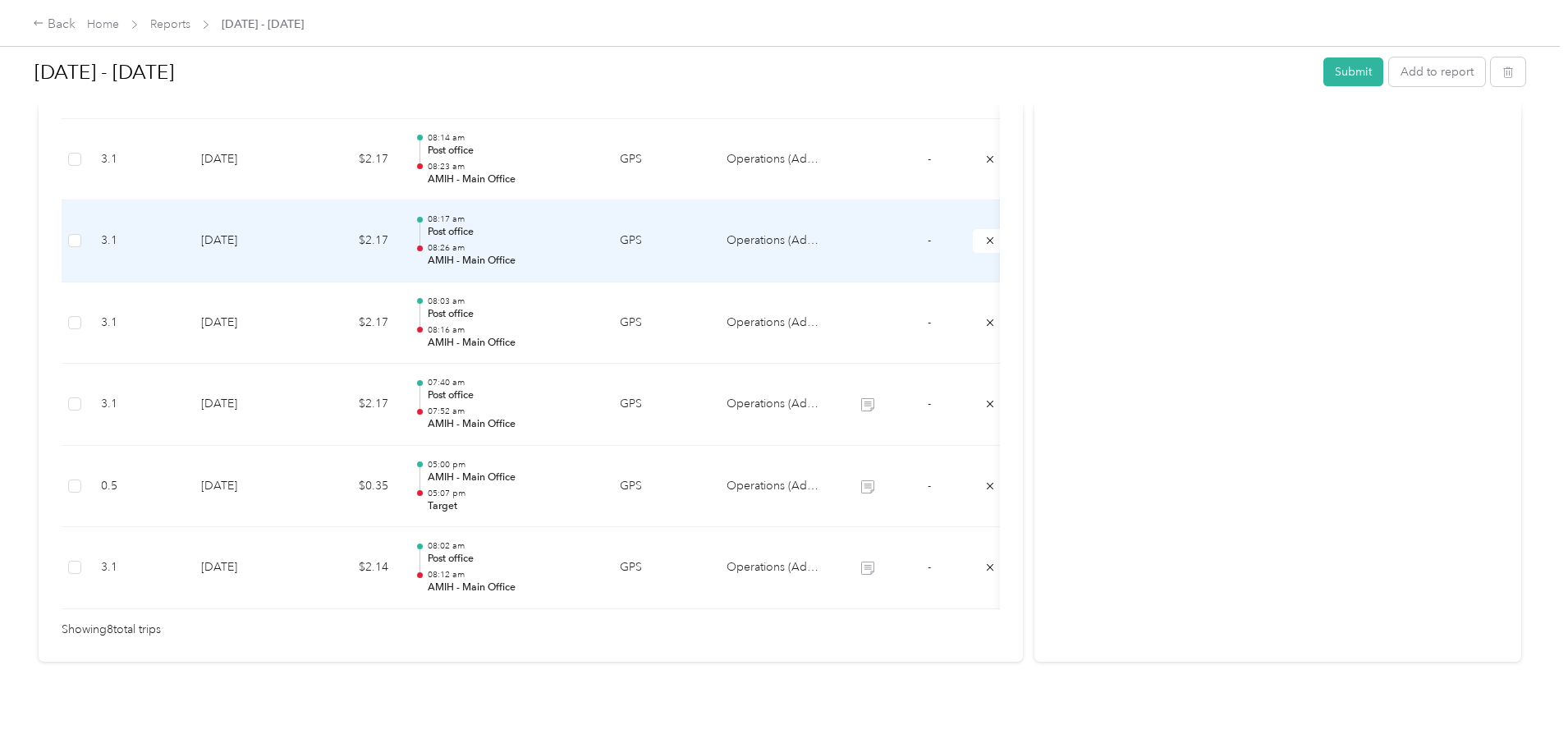
scroll to position [652, 0]
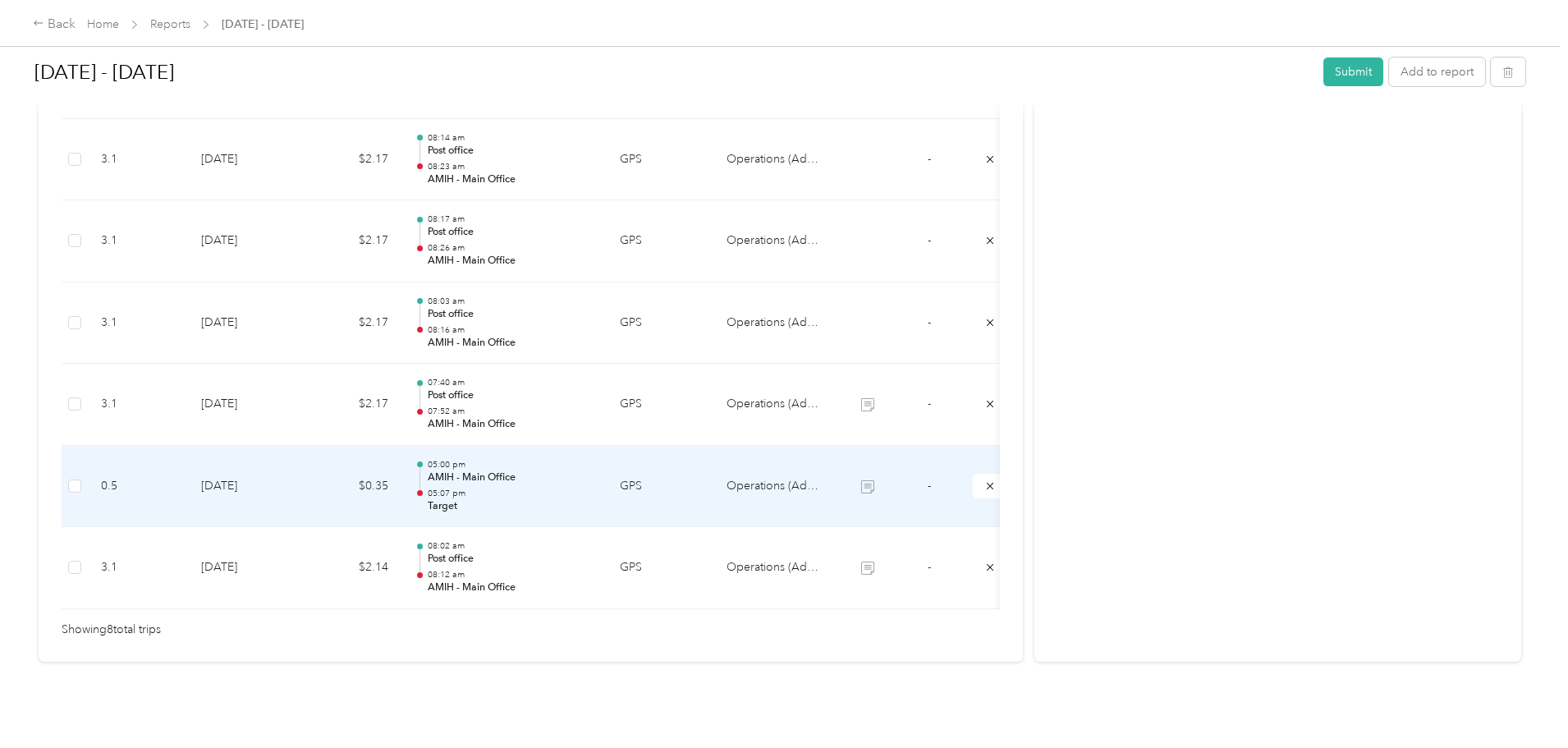
click at [402, 460] on td "$0.35" at bounding box center [352, 487] width 99 height 82
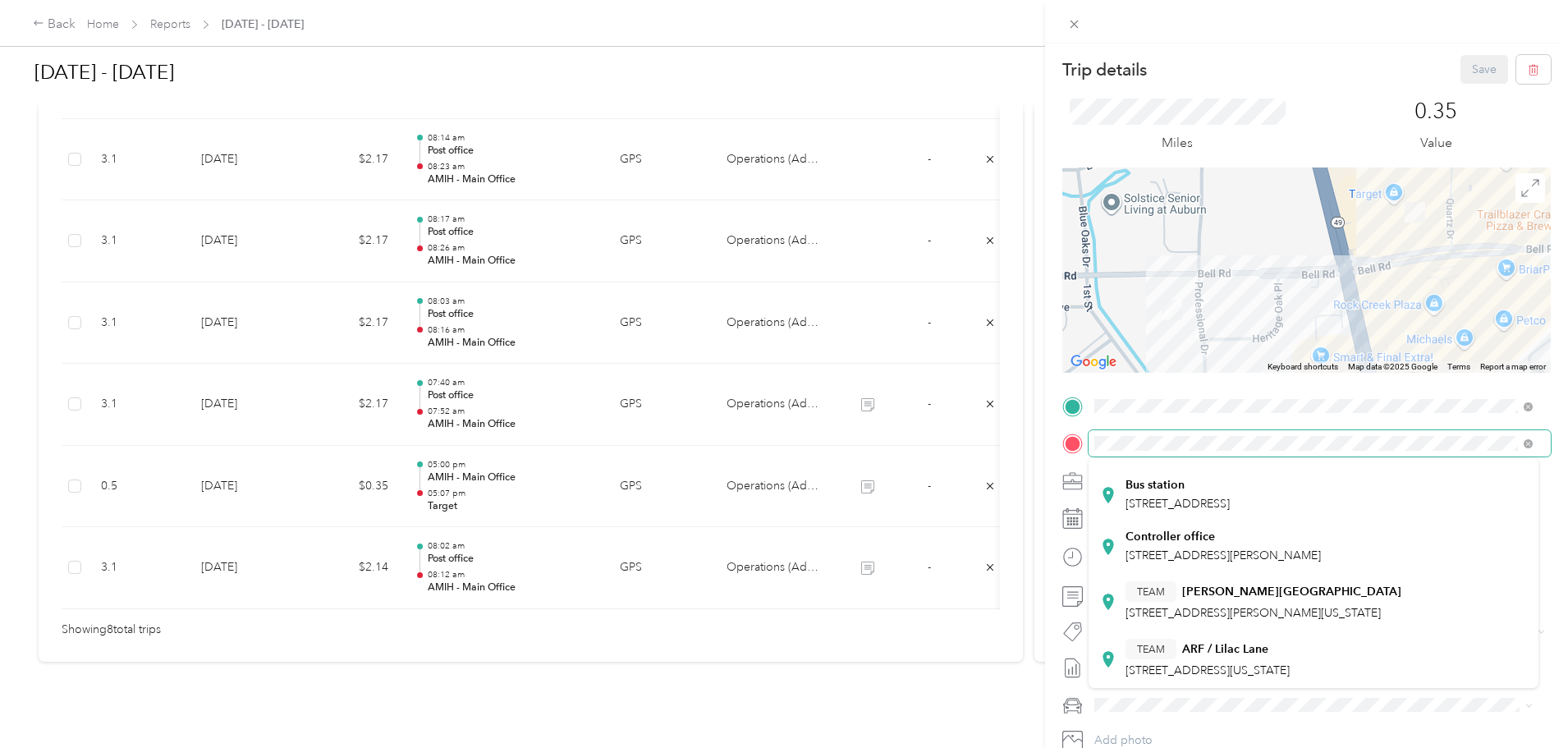
scroll to position [0, 0]
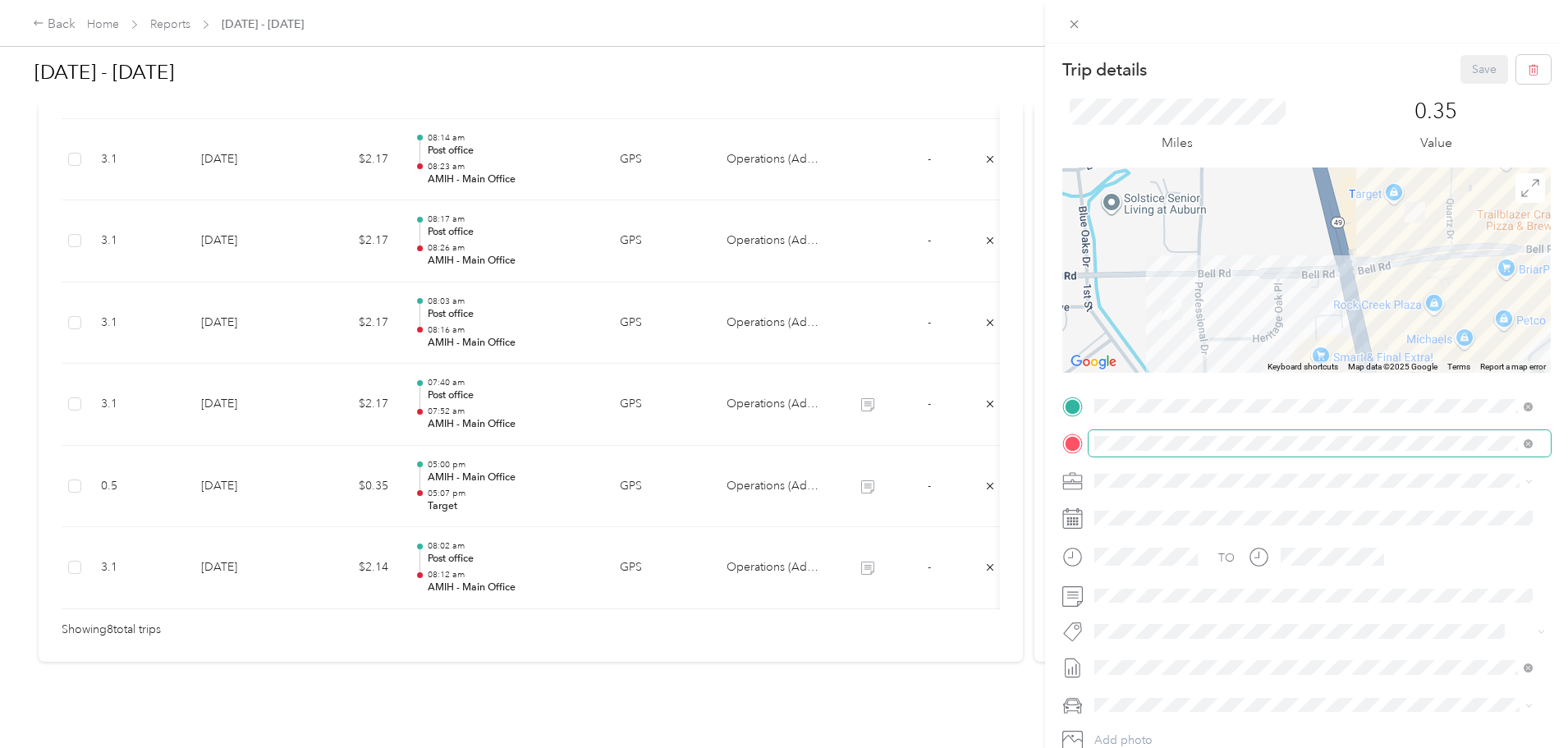
click at [1243, 434] on span at bounding box center [1320, 443] width 462 height 26
click at [1527, 438] on span at bounding box center [1529, 442] width 9 height 14
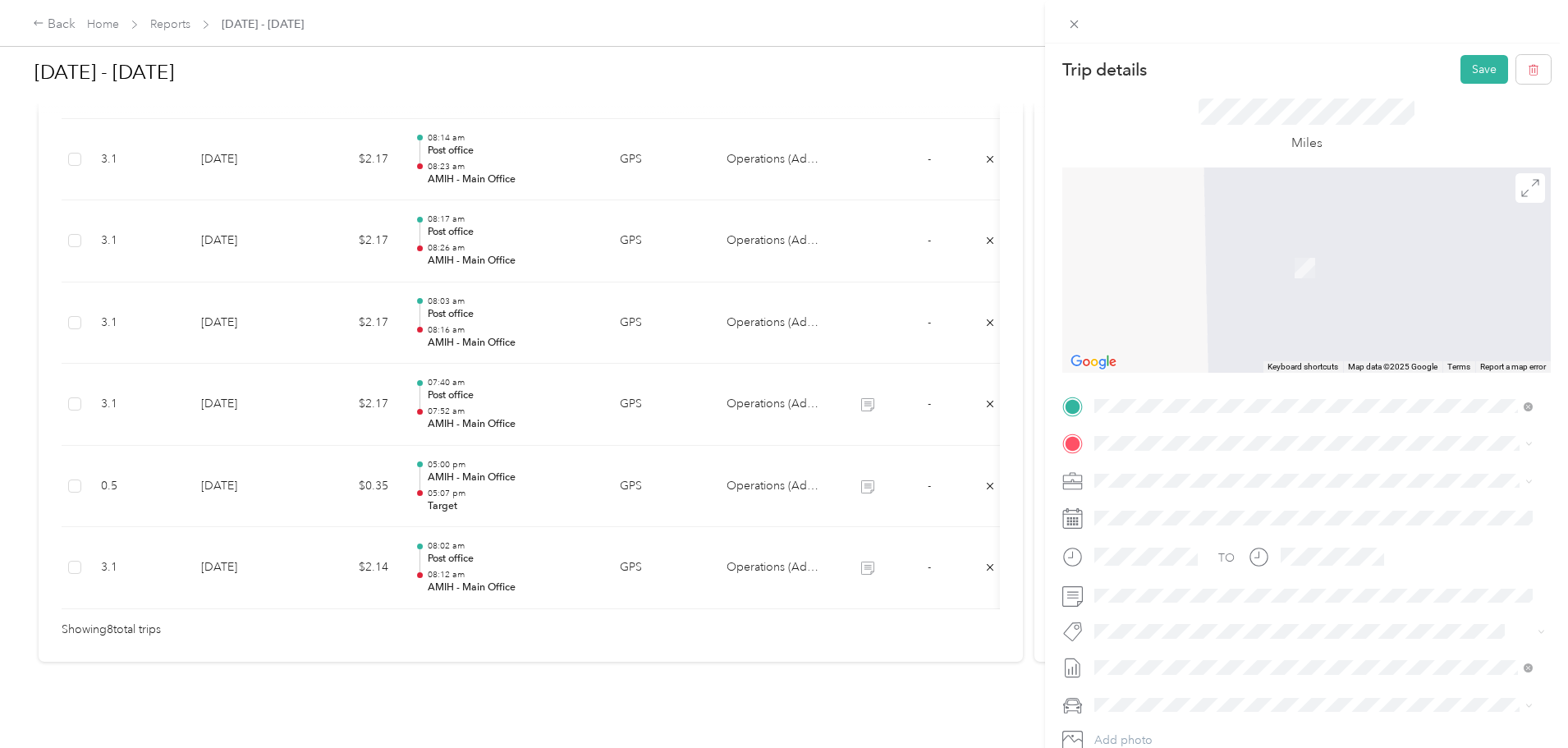
click at [1200, 574] on div "Post office [STREET_ADDRESS][US_STATE]" at bounding box center [1207, 573] width 164 height 34
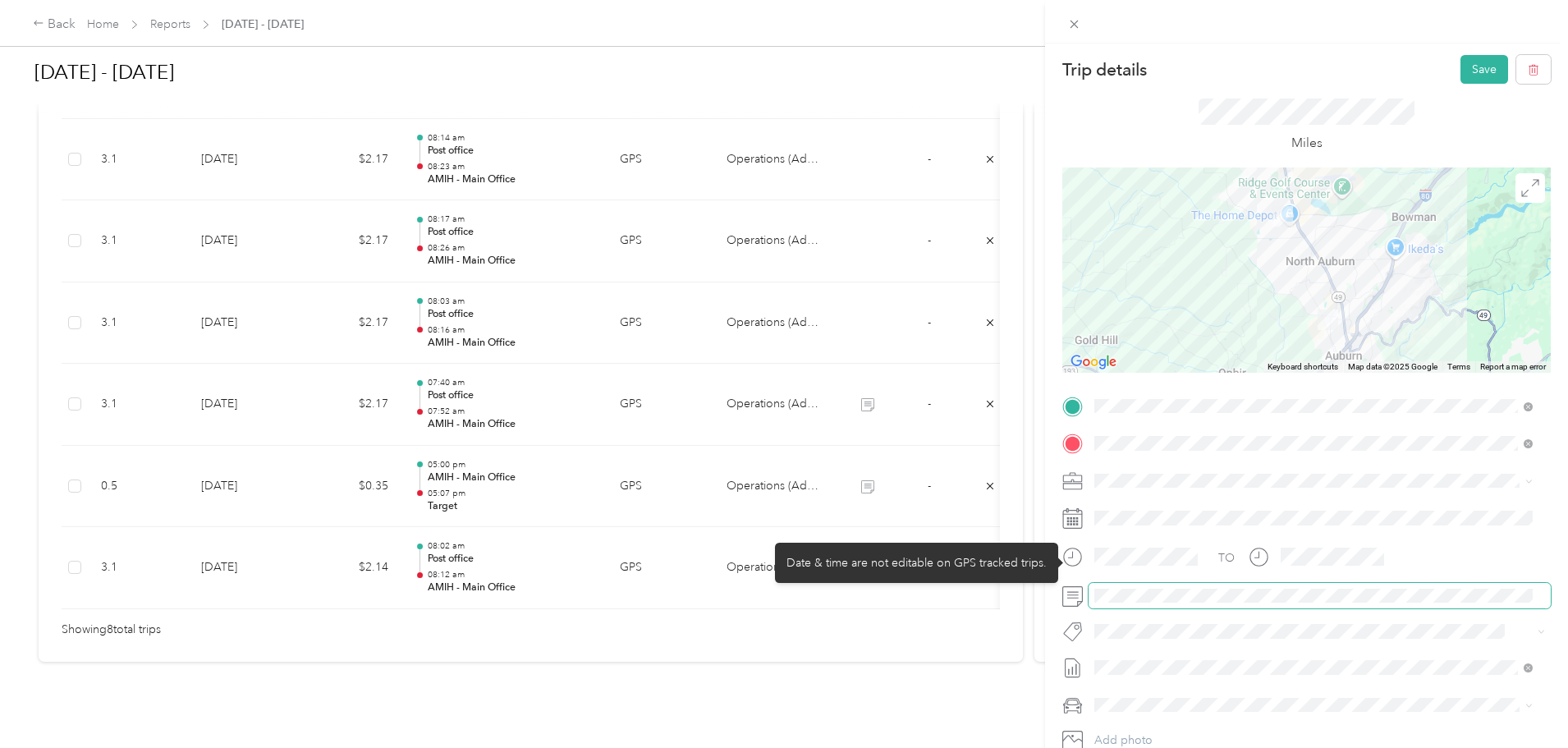
click at [1070, 578] on div "TO Add photo" at bounding box center [1306, 592] width 488 height 397
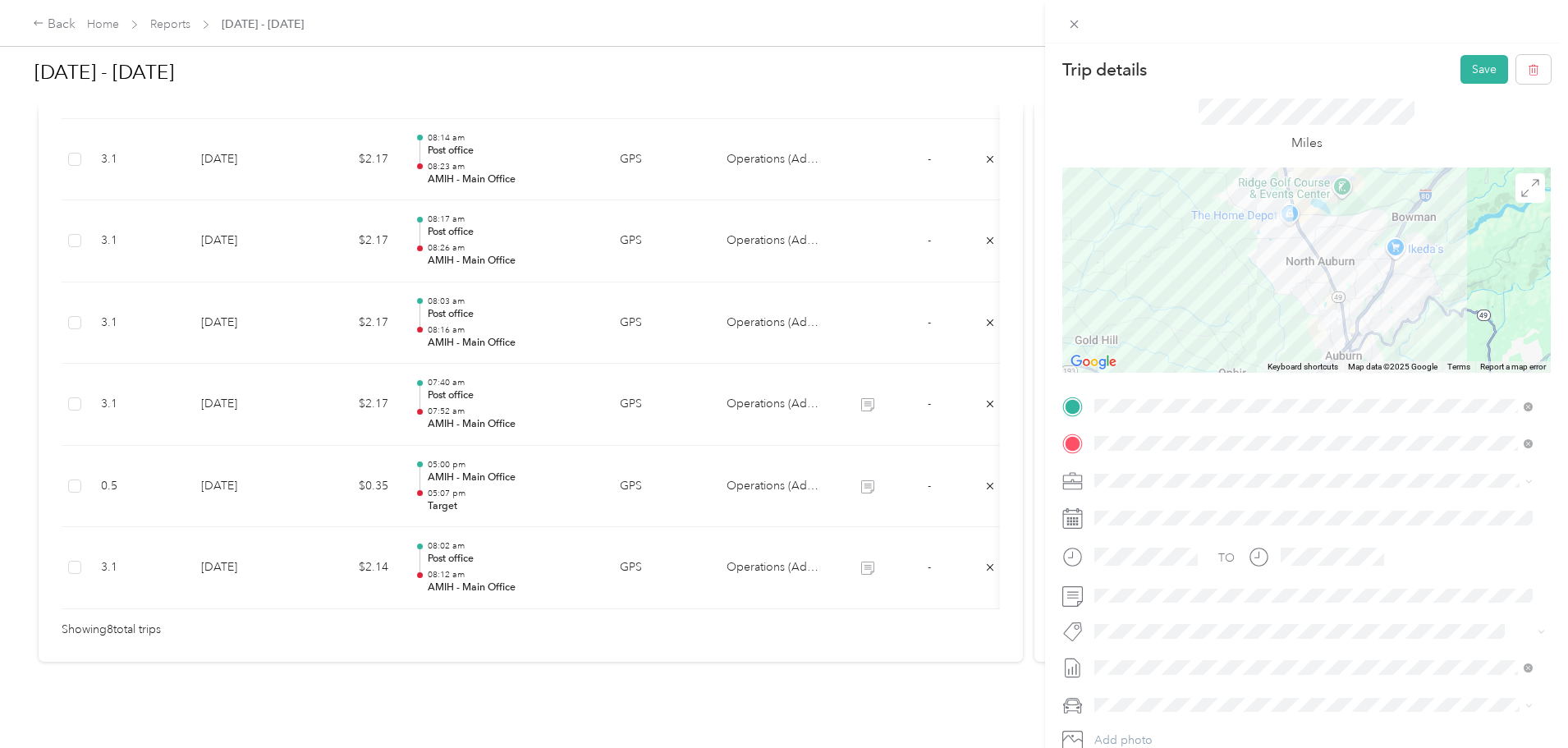
click at [638, 524] on div "Trip details Save This trip cannot be edited because it is either under review,…" at bounding box center [784, 374] width 1568 height 748
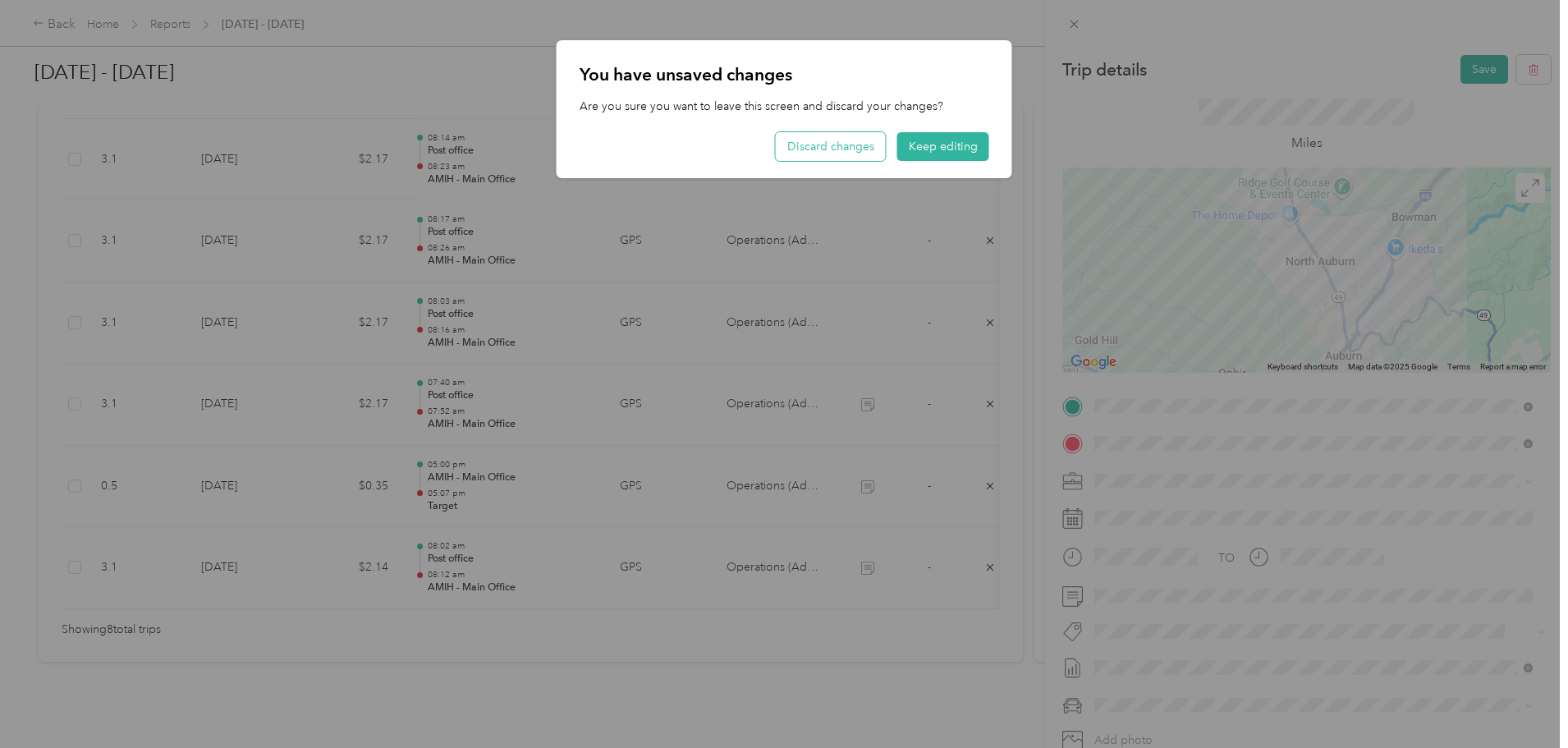
click at [854, 149] on button "Discard changes" at bounding box center [831, 146] width 110 height 29
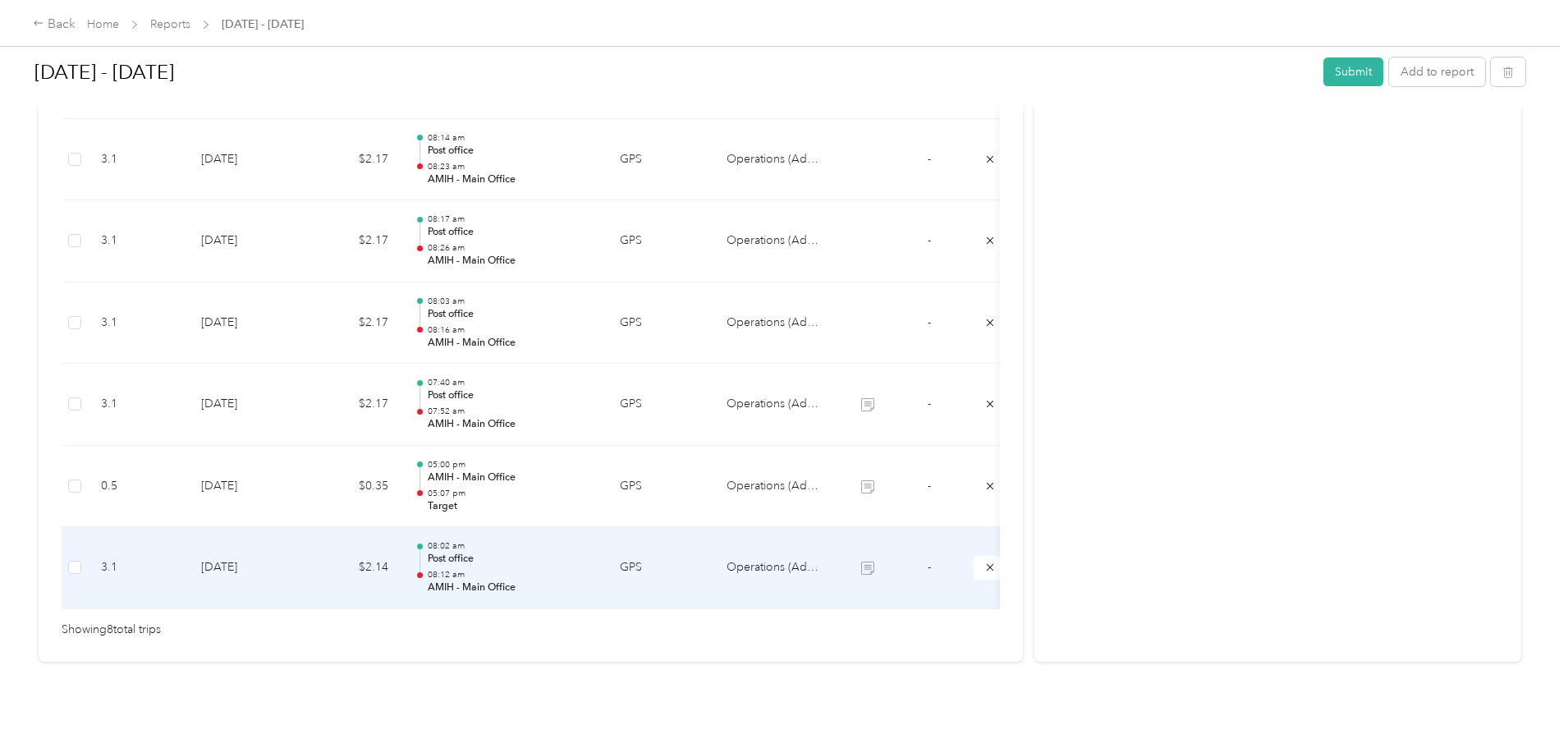
click at [402, 568] on td "$2.14" at bounding box center [352, 568] width 99 height 82
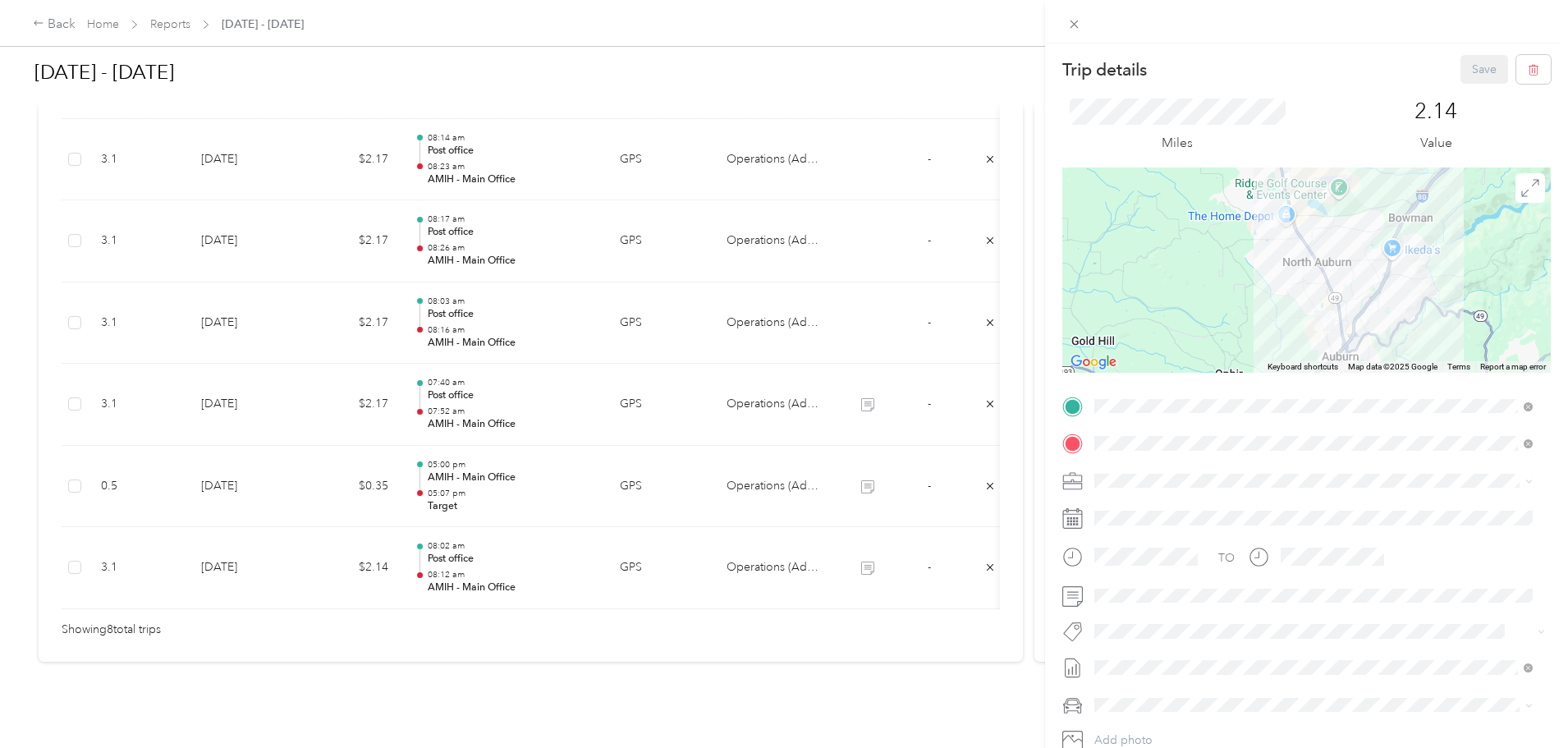
click at [1477, 67] on div "Save" at bounding box center [1507, 69] width 91 height 29
click at [481, 648] on div "Trip details Save This trip cannot be edited because it is either under review,…" at bounding box center [784, 374] width 1568 height 748
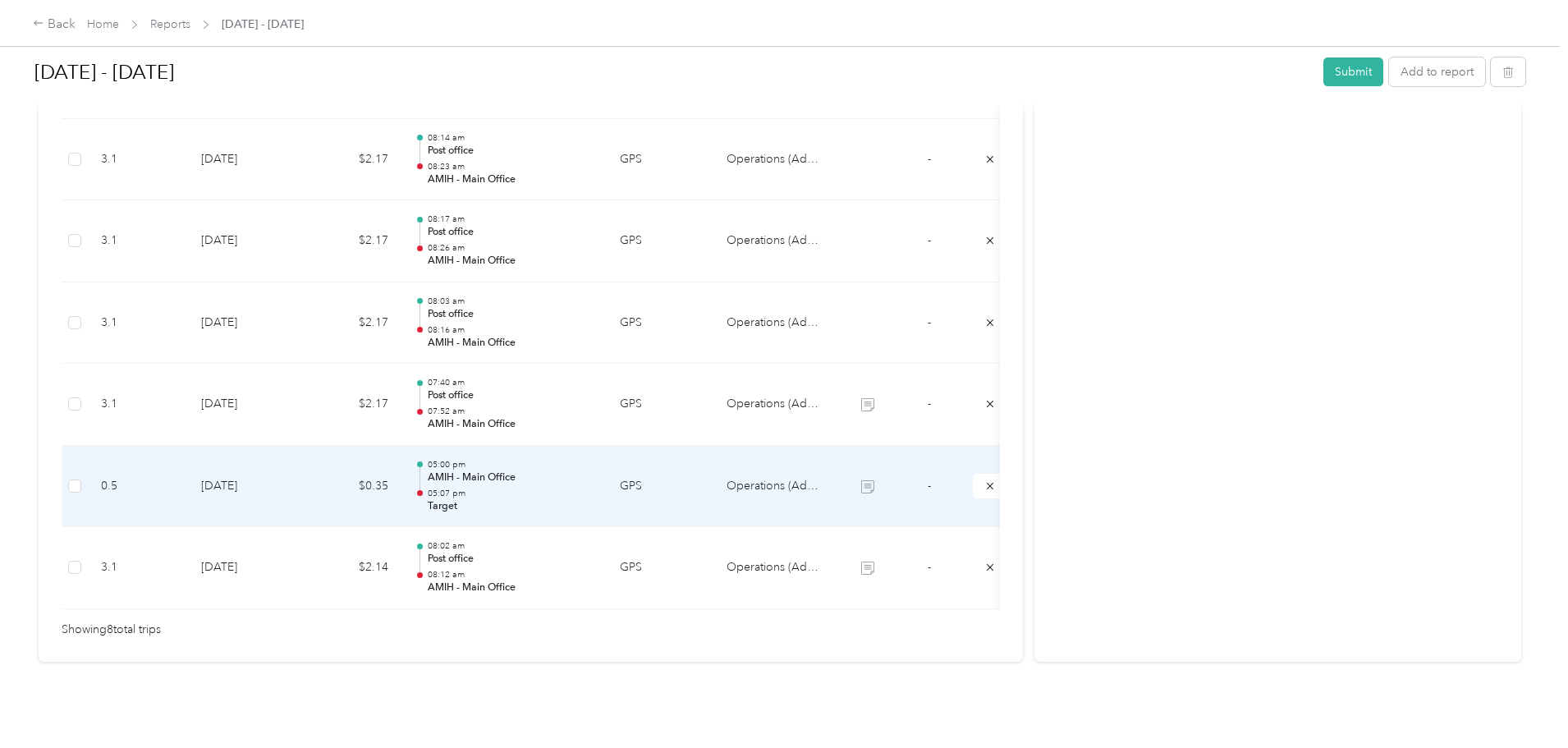
click at [402, 471] on td "$0.35" at bounding box center [352, 487] width 99 height 82
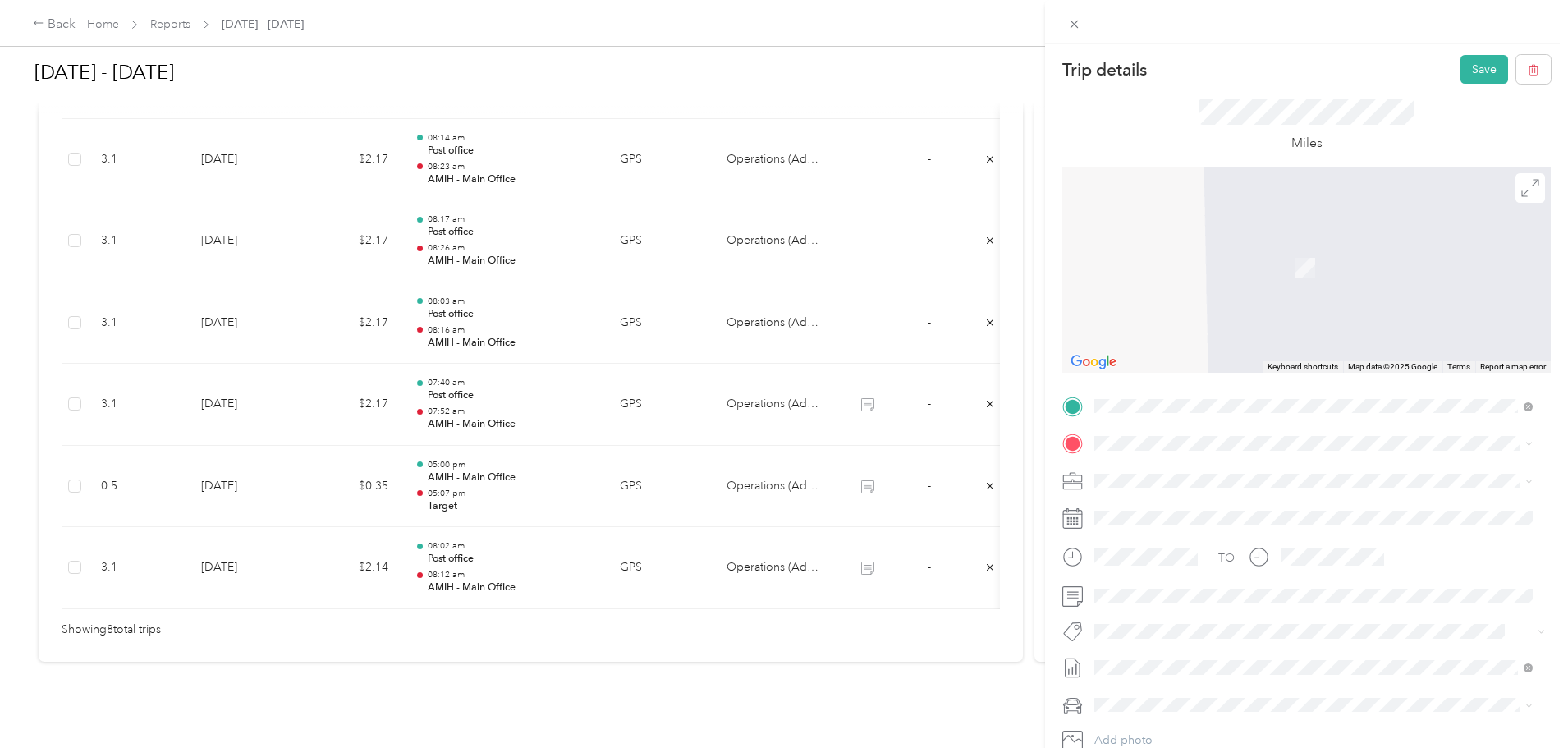
click at [1159, 585] on div "Post office [STREET_ADDRESS][US_STATE]" at bounding box center [1207, 567] width 164 height 34
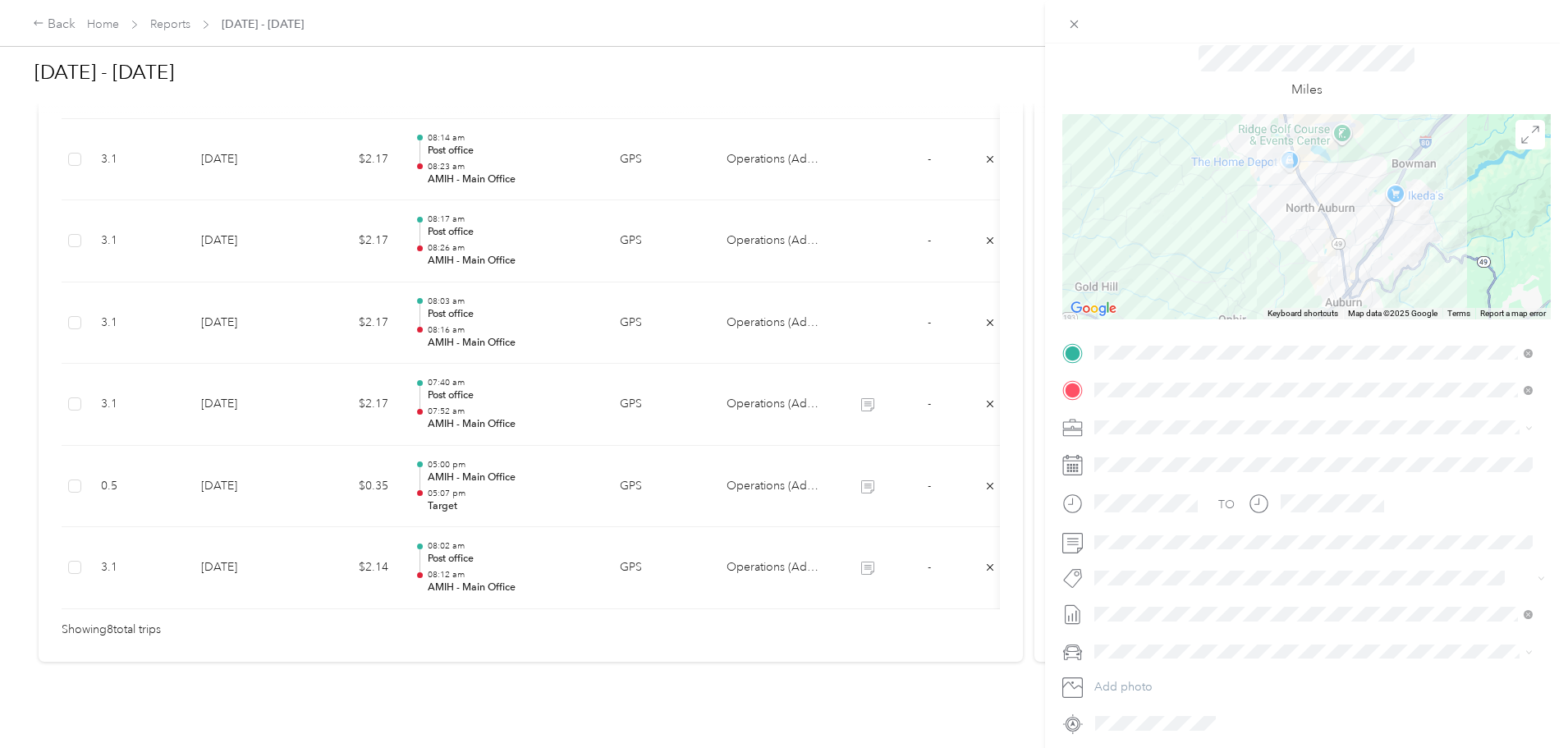
scroll to position [82, 0]
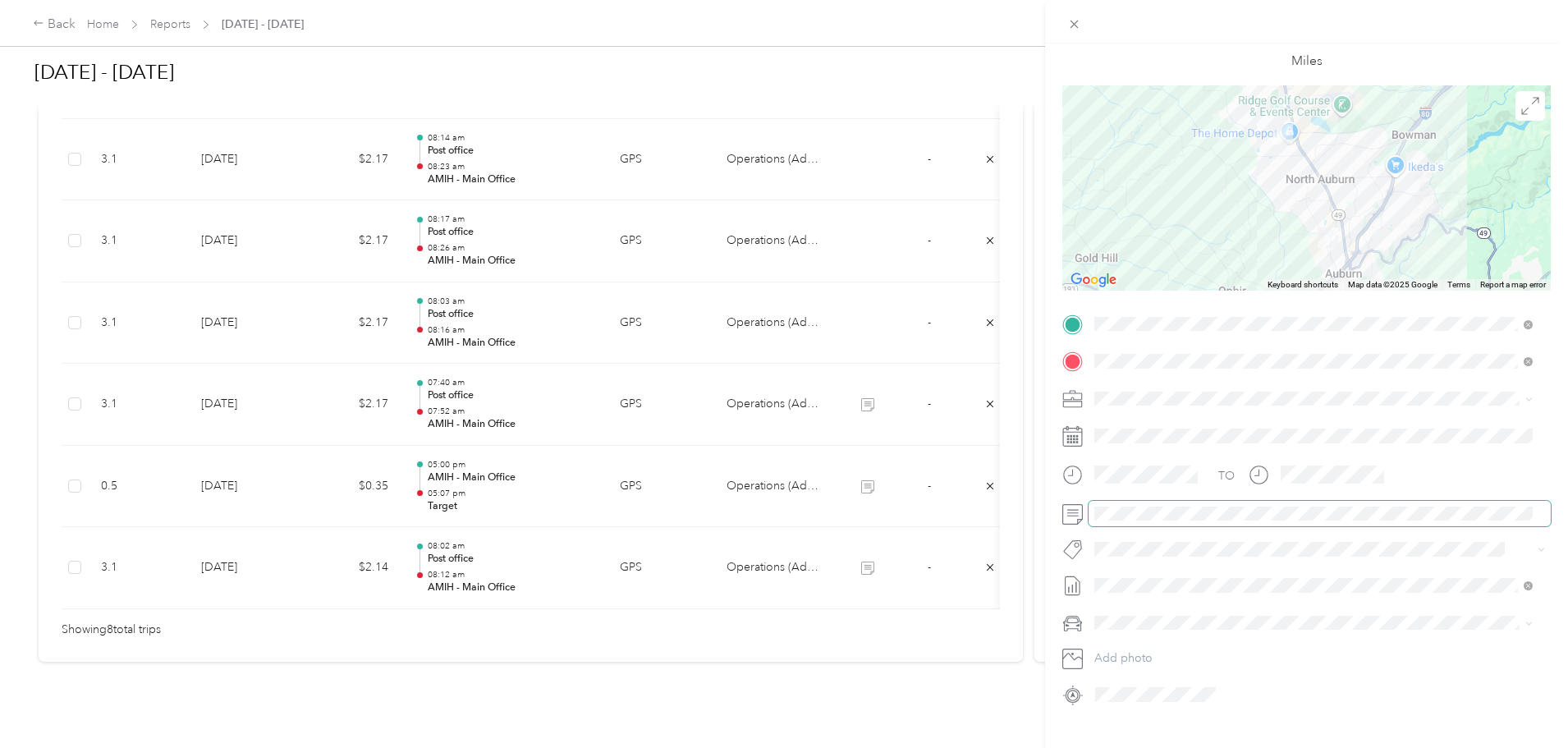
click at [1329, 501] on span at bounding box center [1320, 514] width 462 height 26
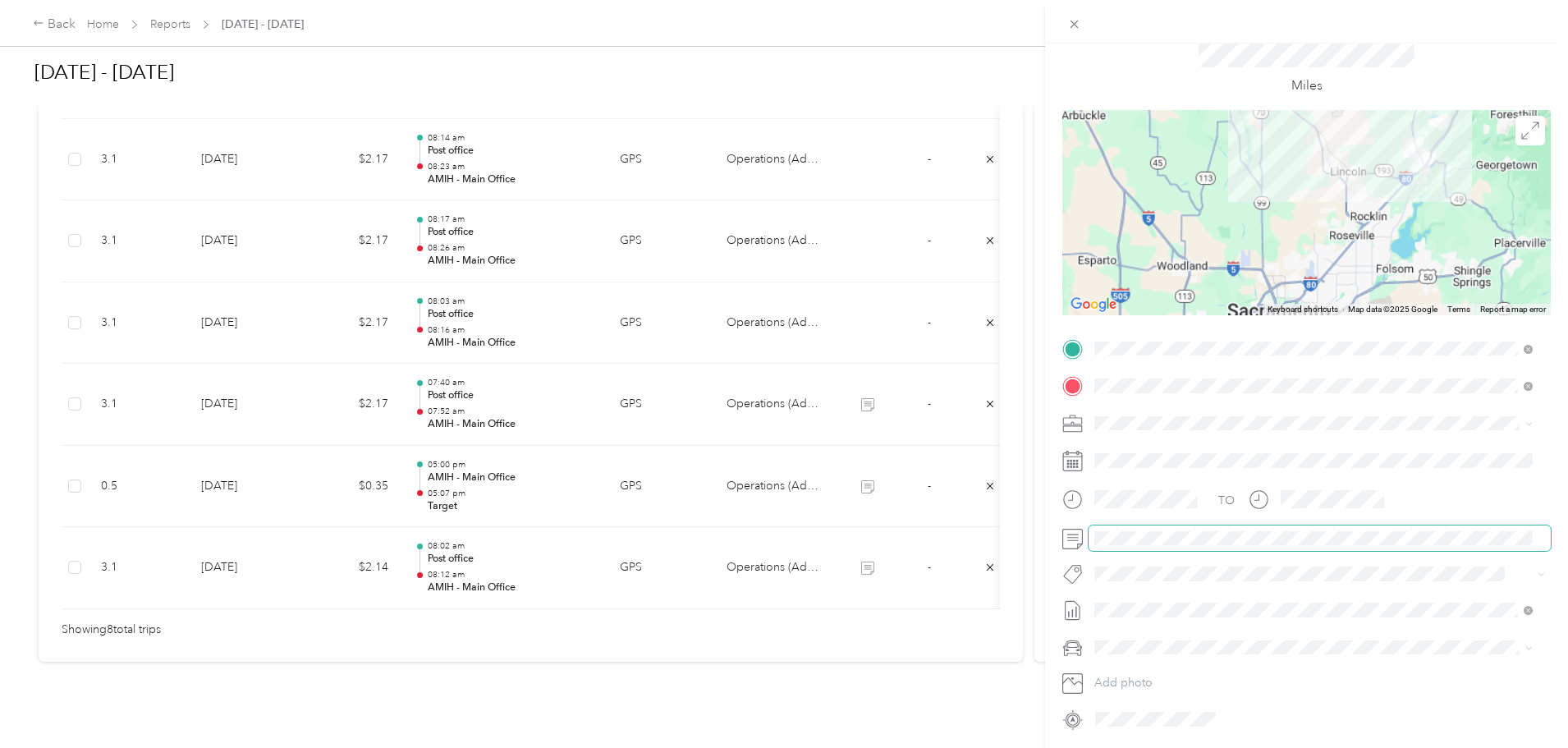
scroll to position [0, 0]
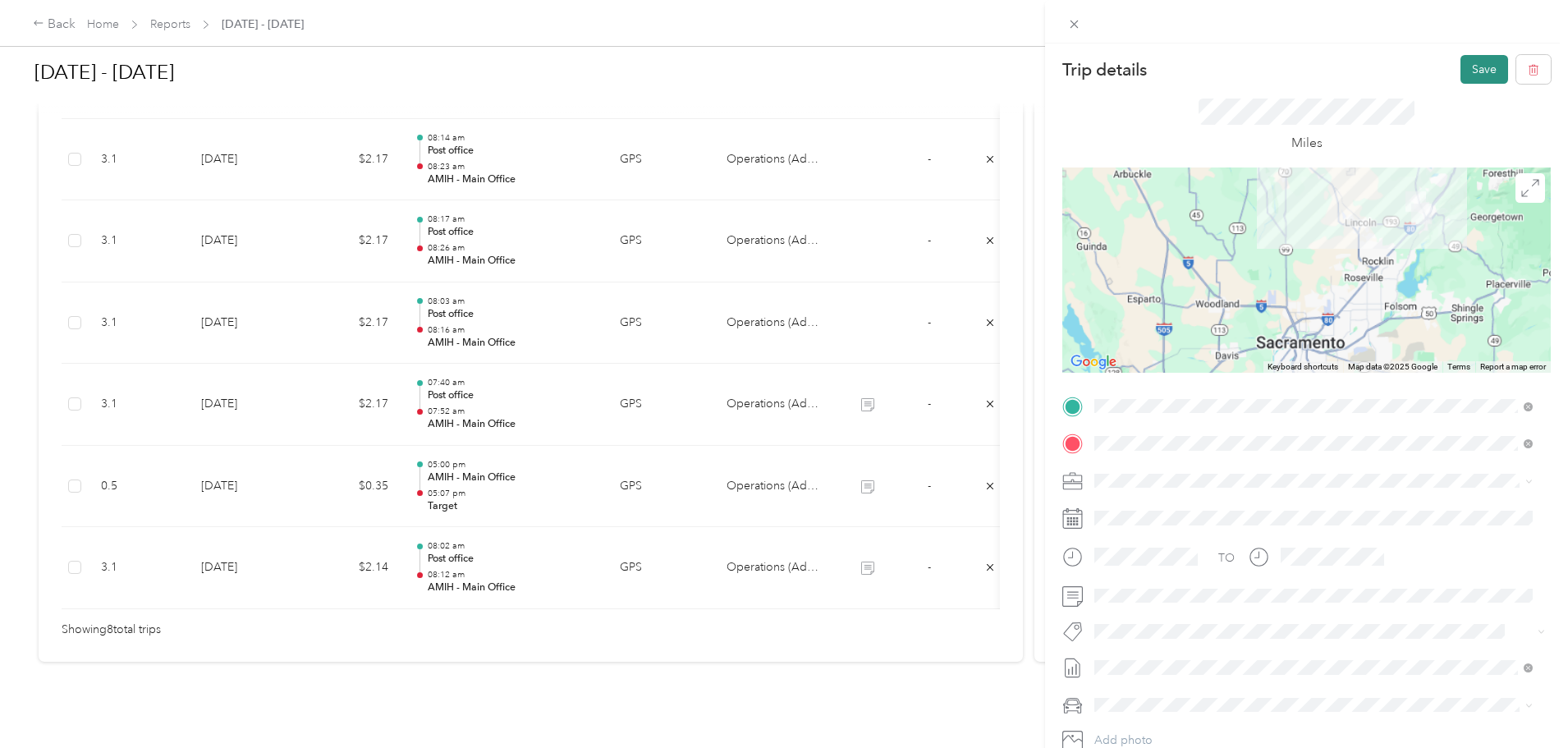
click at [1465, 67] on button "Save" at bounding box center [1484, 69] width 48 height 29
